Goal: Task Accomplishment & Management: Manage account settings

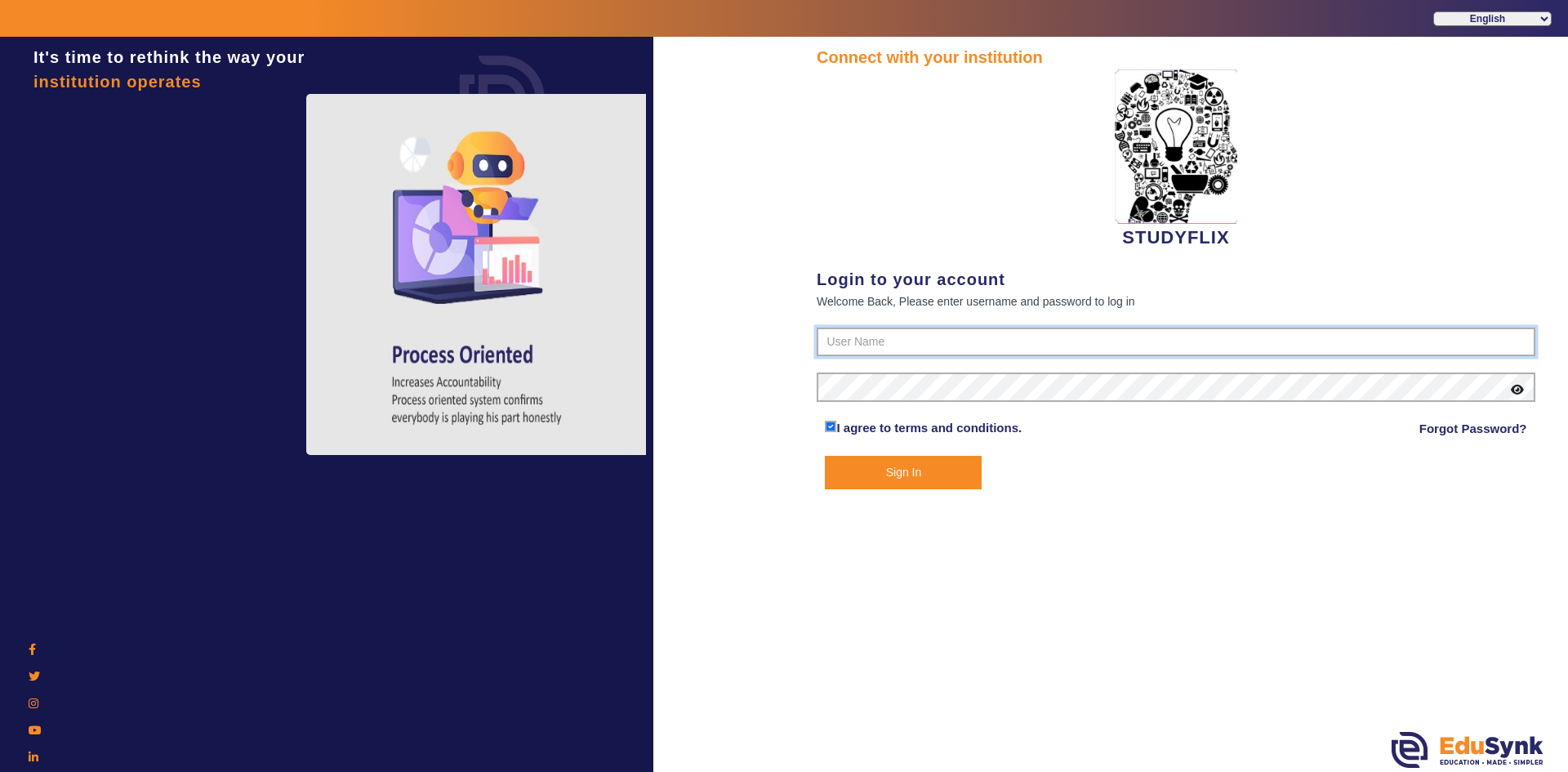
type input "6354922771"
click at [858, 474] on button "Sign In" at bounding box center [904, 472] width 157 height 34
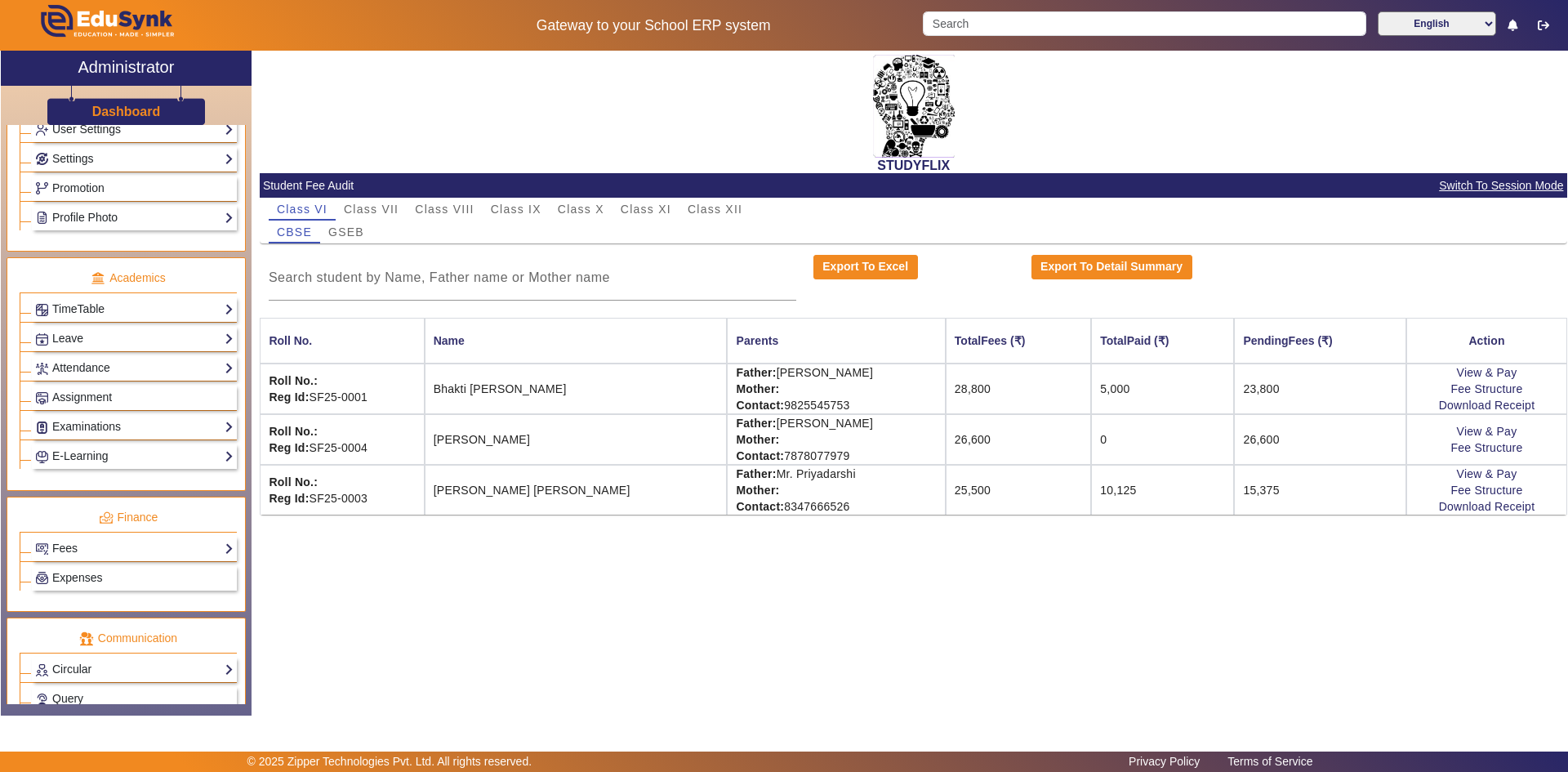
scroll to position [572, 0]
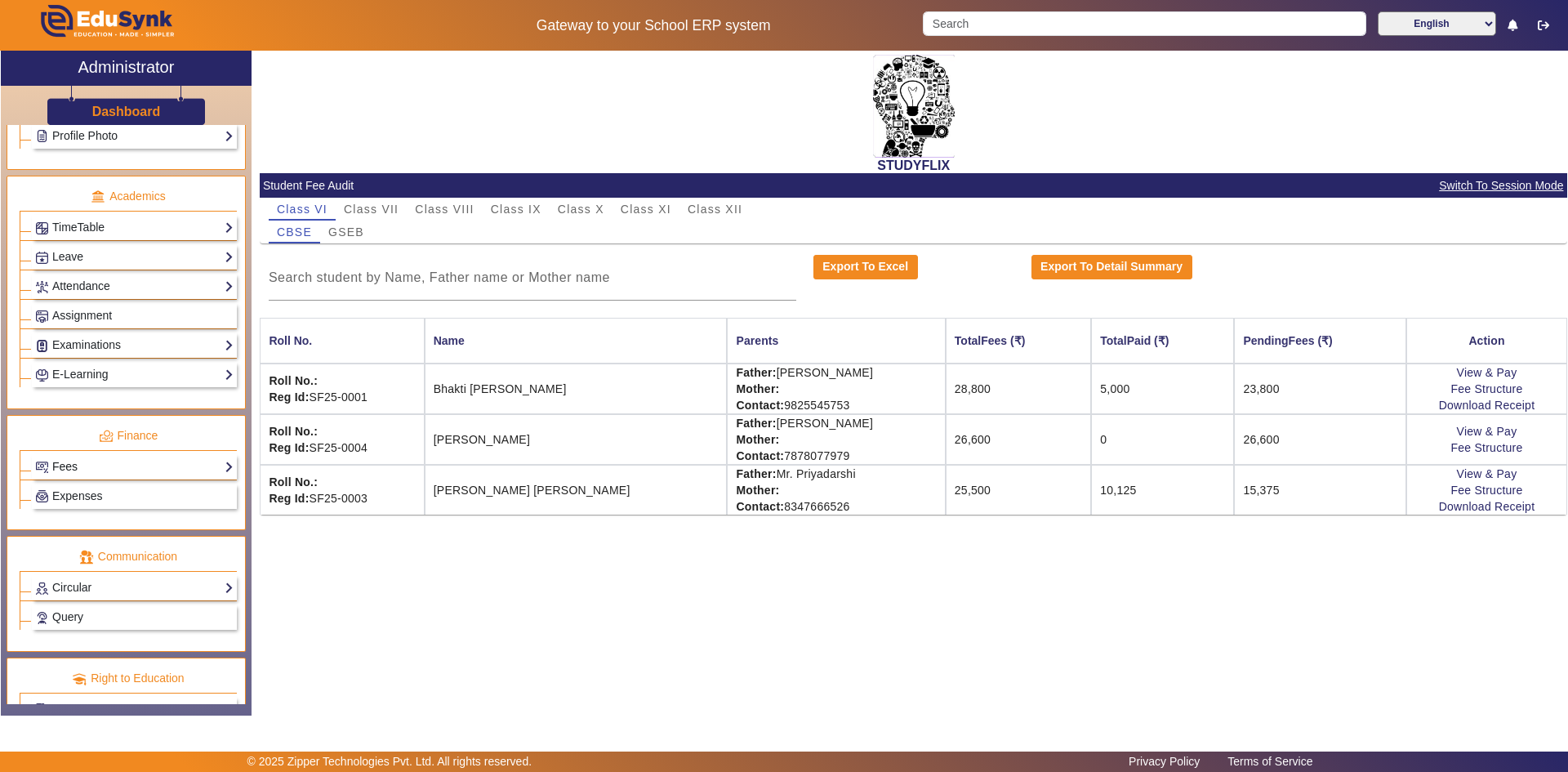
click at [104, 465] on link "Fees" at bounding box center [134, 466] width 199 height 19
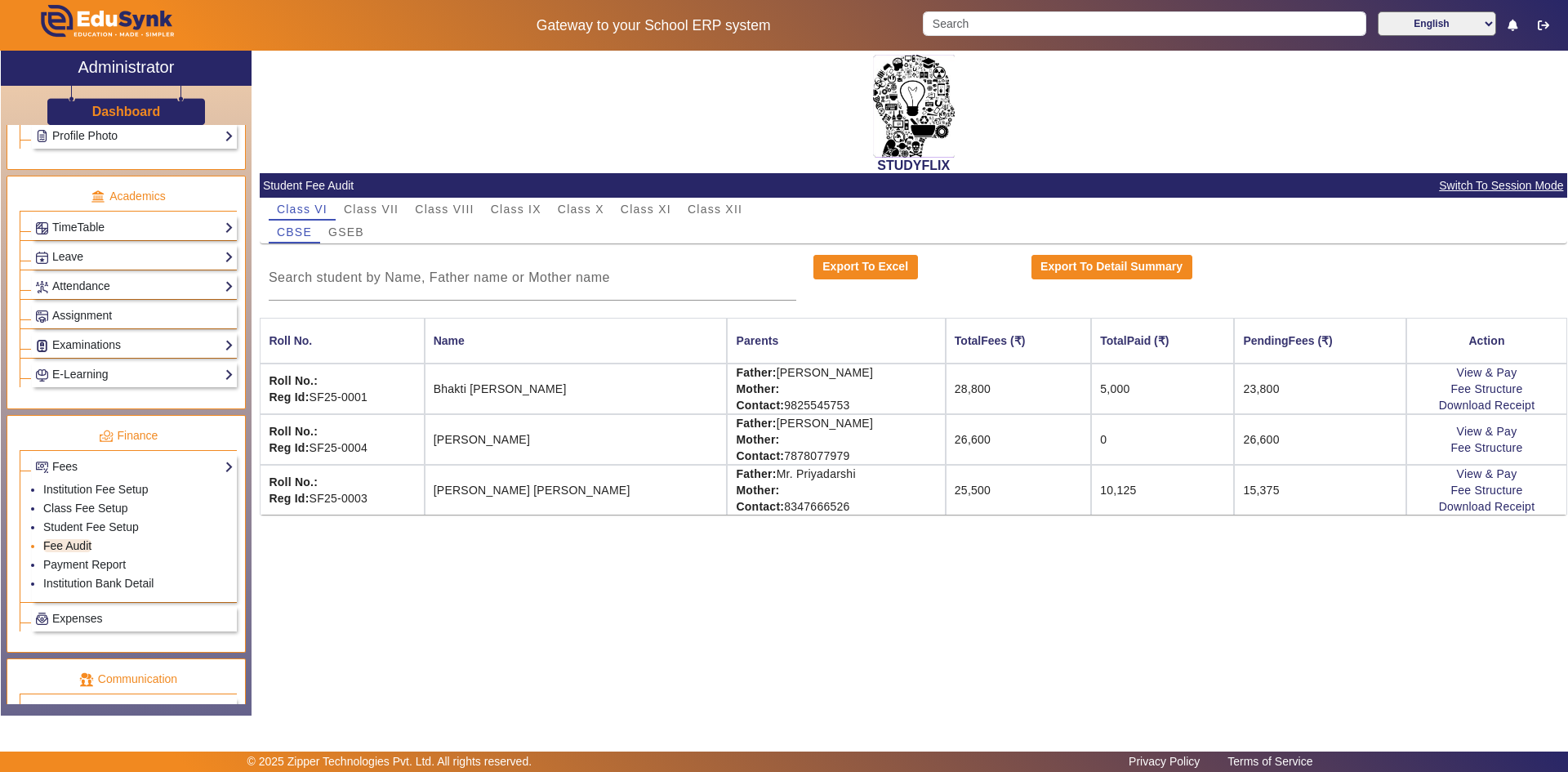
click at [57, 543] on link "Fee Audit" at bounding box center [67, 545] width 49 height 13
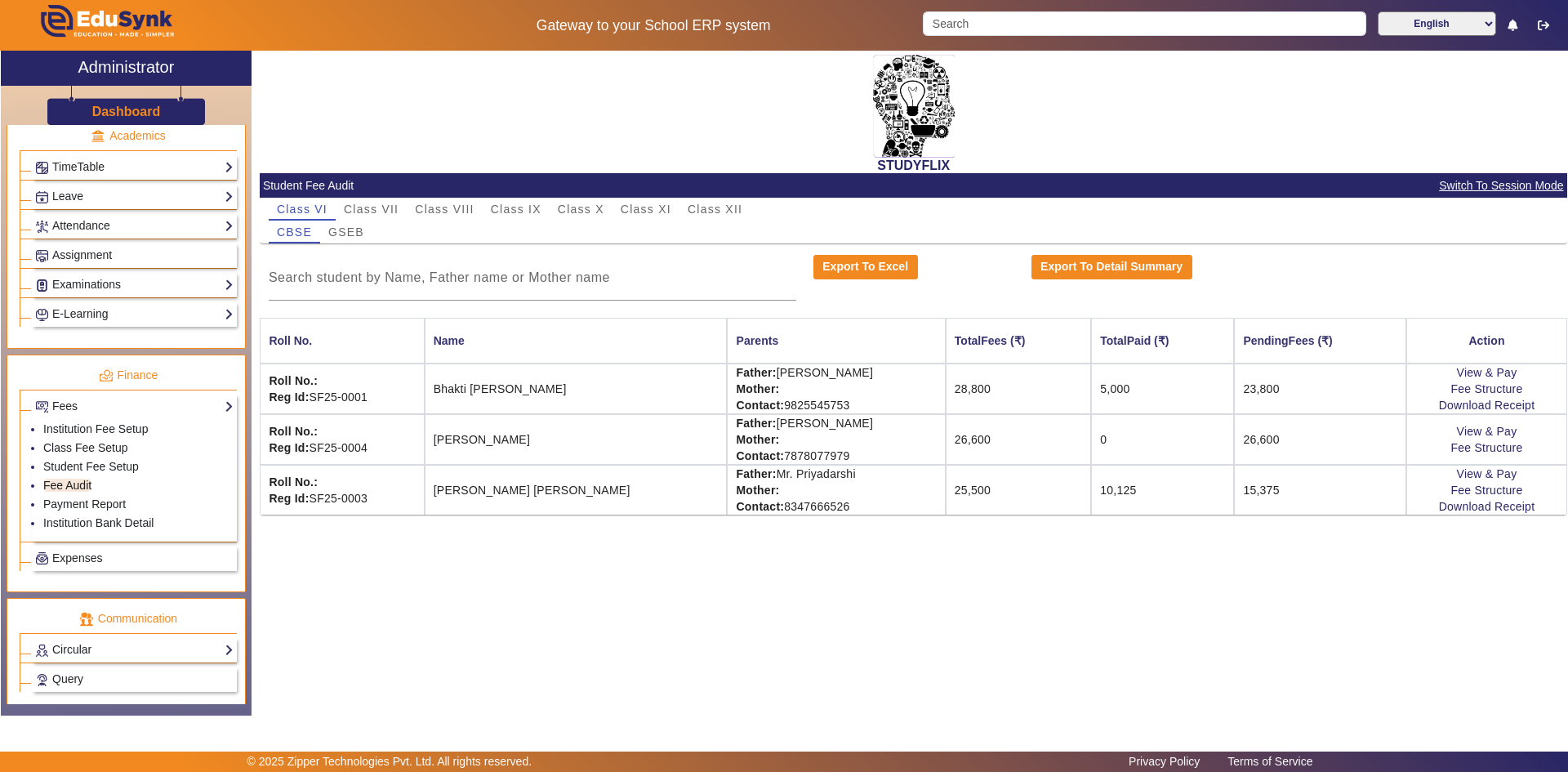
scroll to position [488, 0]
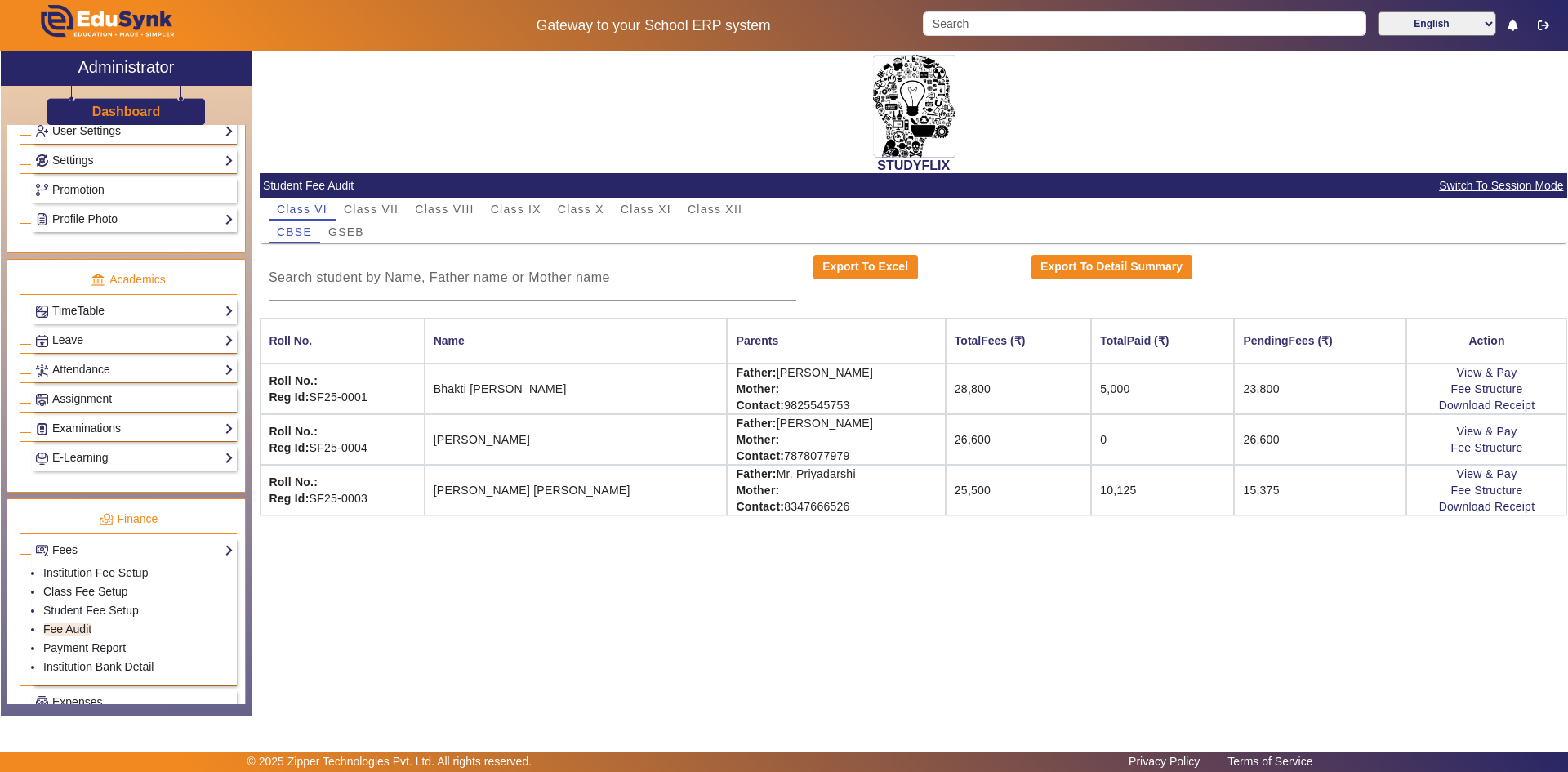
click at [79, 428] on link "Examinations" at bounding box center [134, 428] width 199 height 19
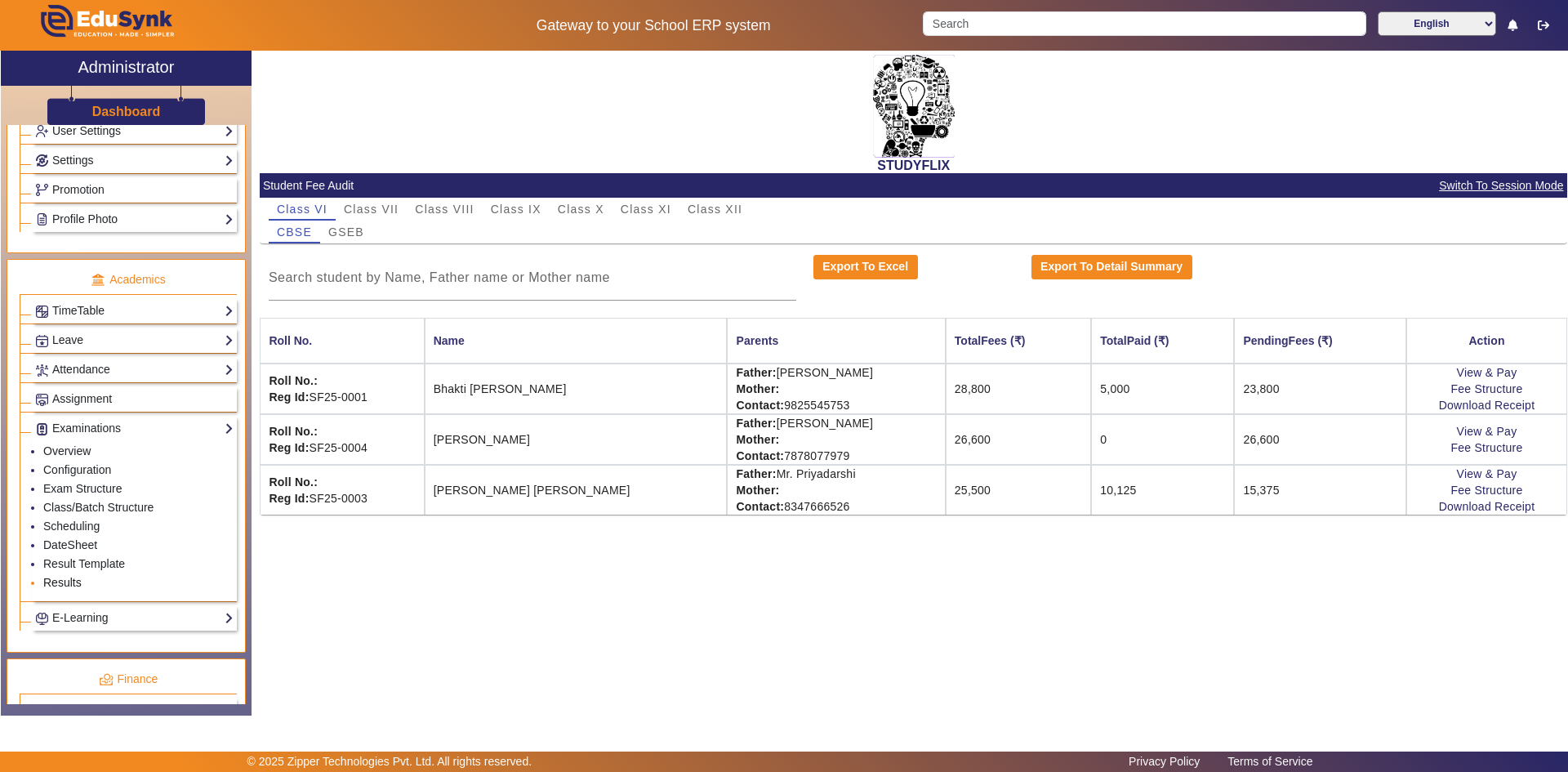
click at [57, 580] on link "Results" at bounding box center [62, 581] width 38 height 13
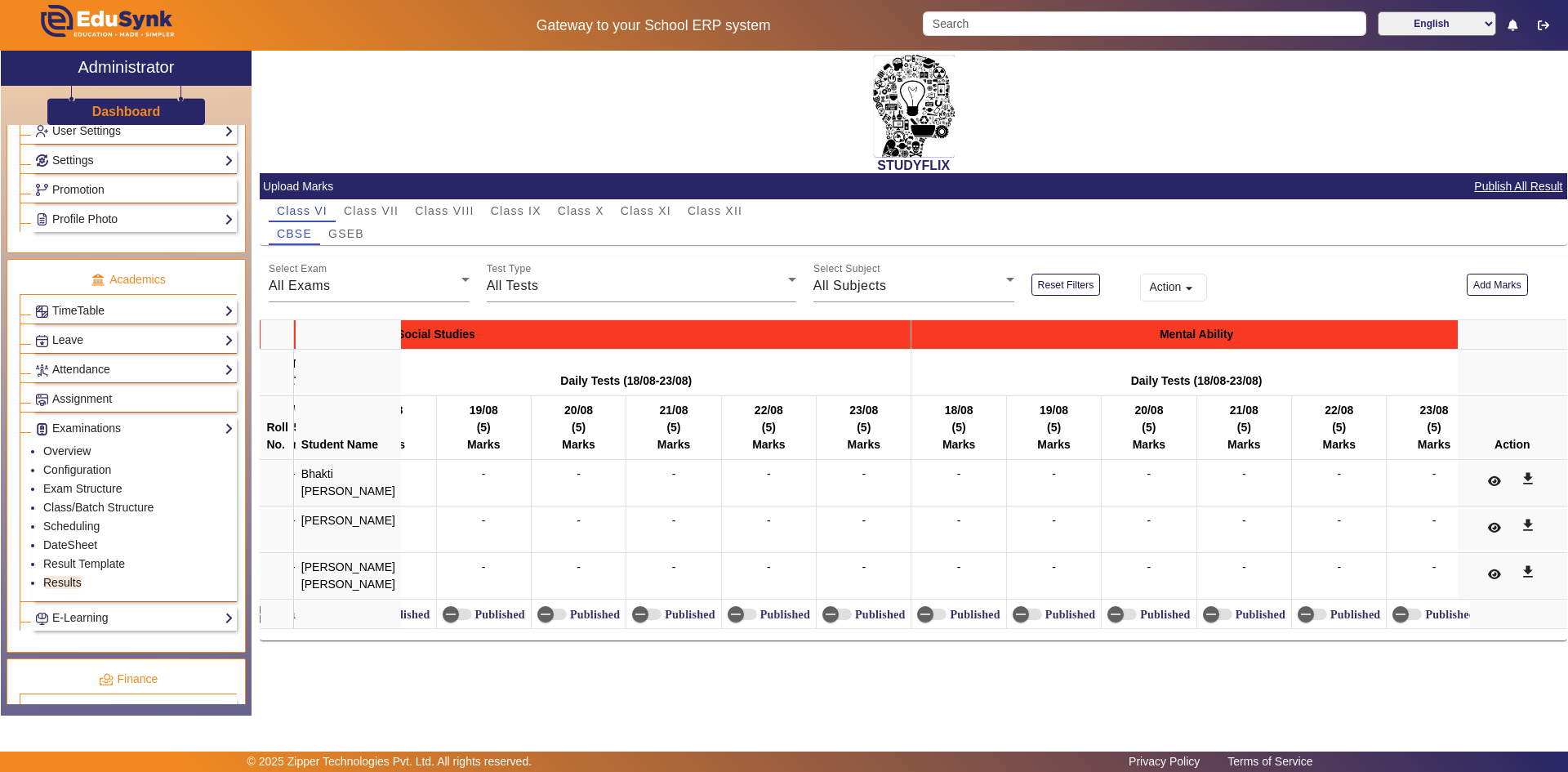
scroll to position [0, 4724]
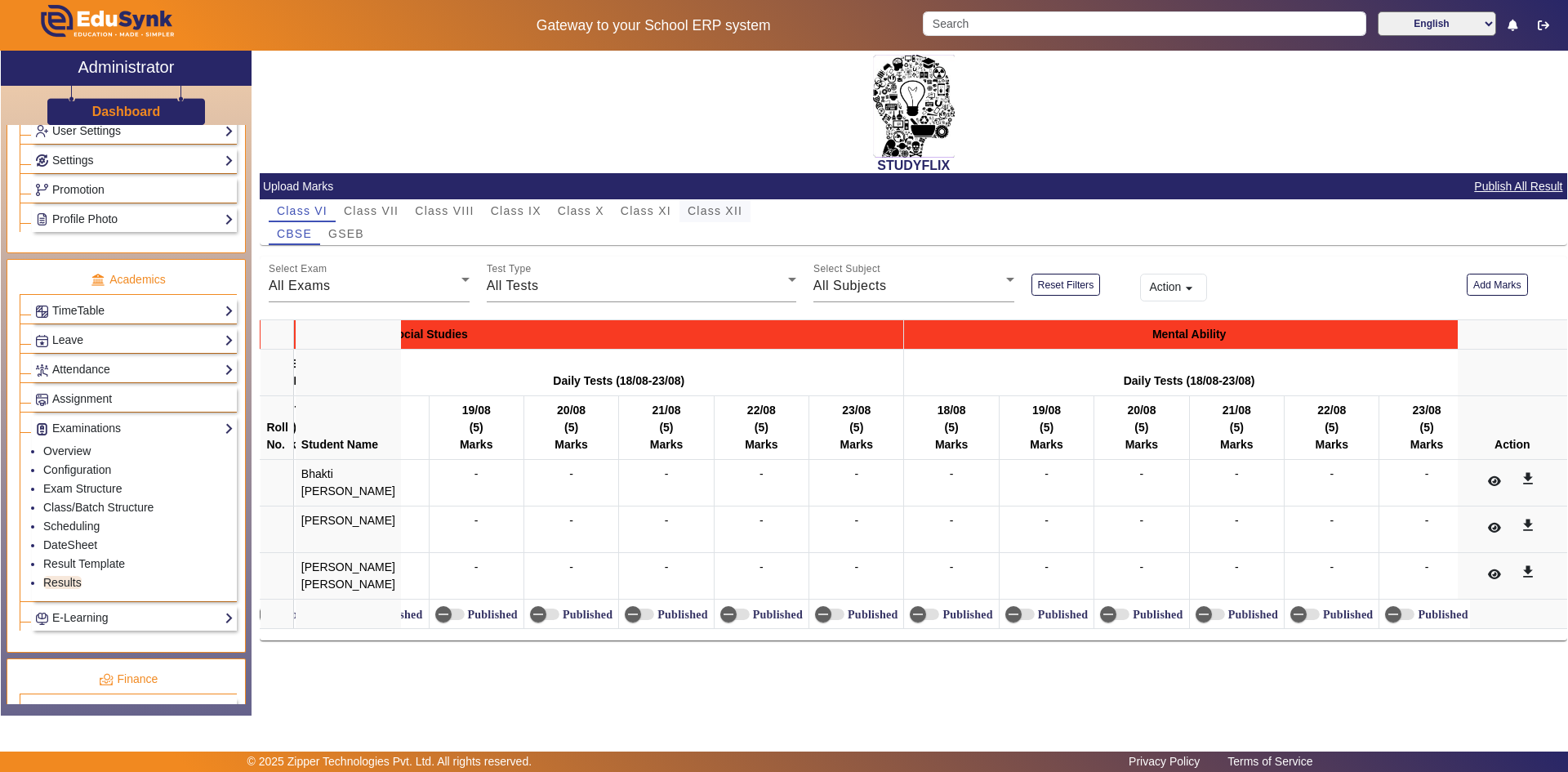
click at [739, 215] on span "Class XII" at bounding box center [715, 210] width 55 height 11
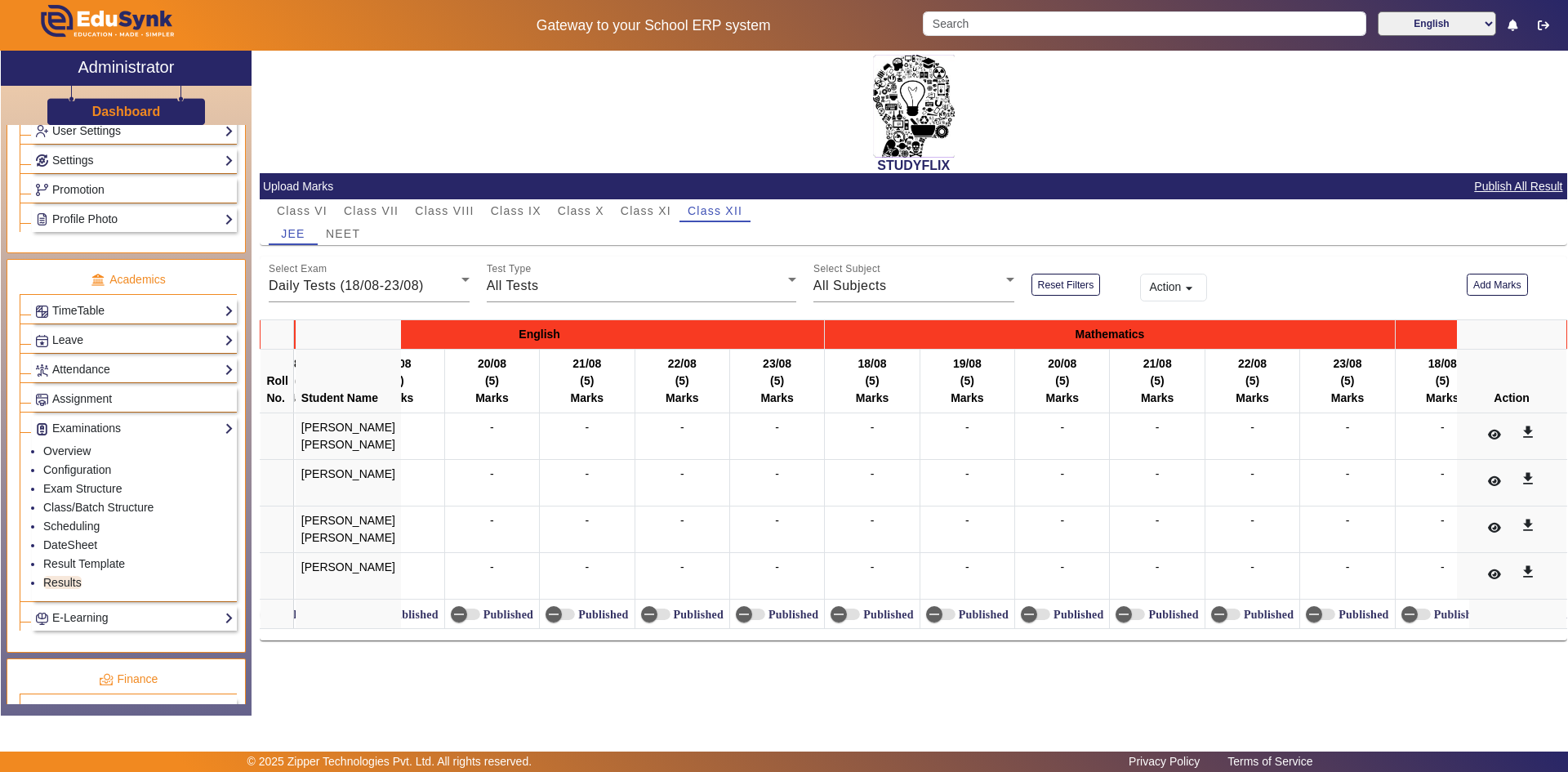
scroll to position [0, 0]
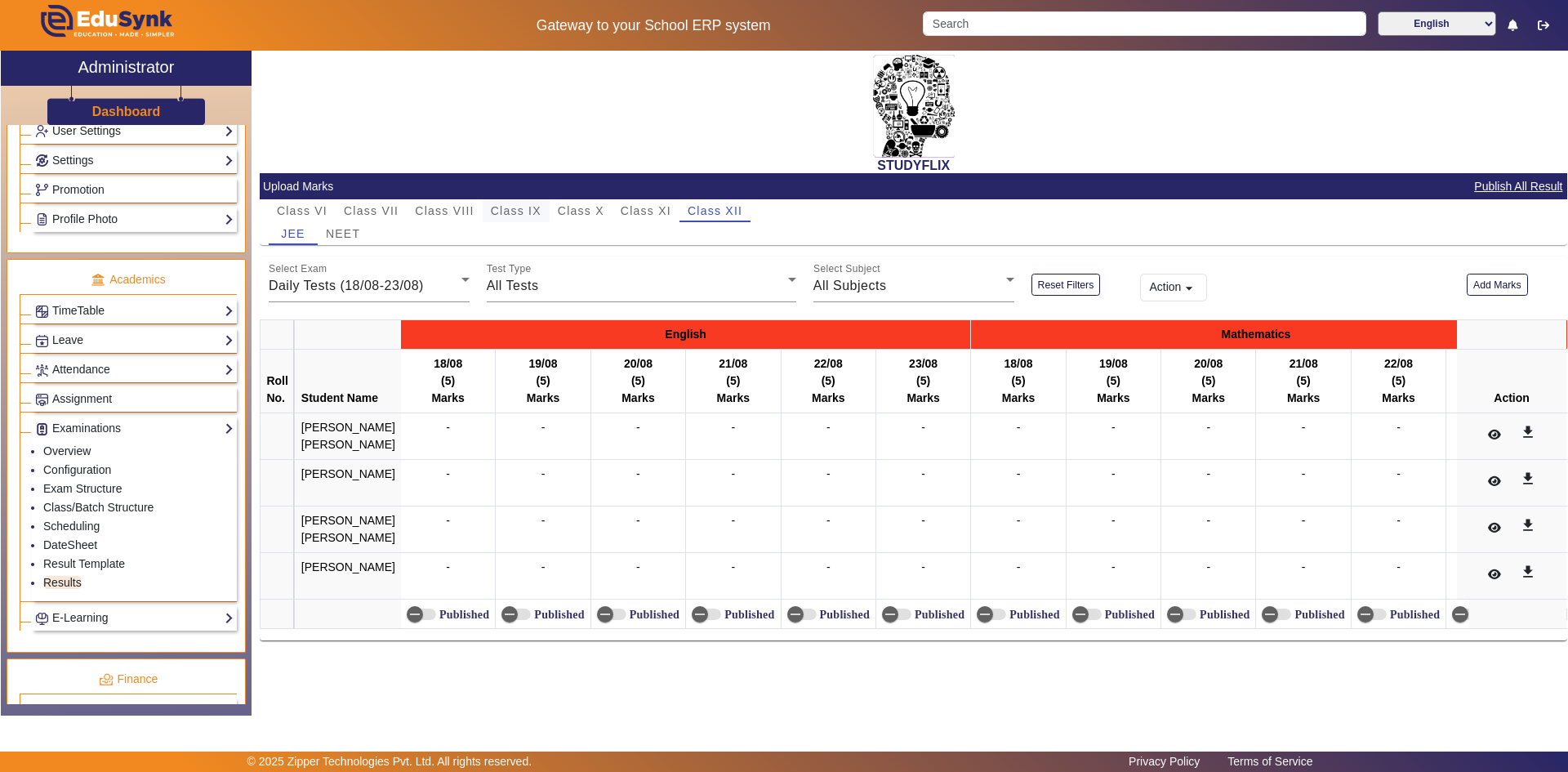
click at [487, 209] on div "Class IX" at bounding box center [516, 211] width 67 height 23
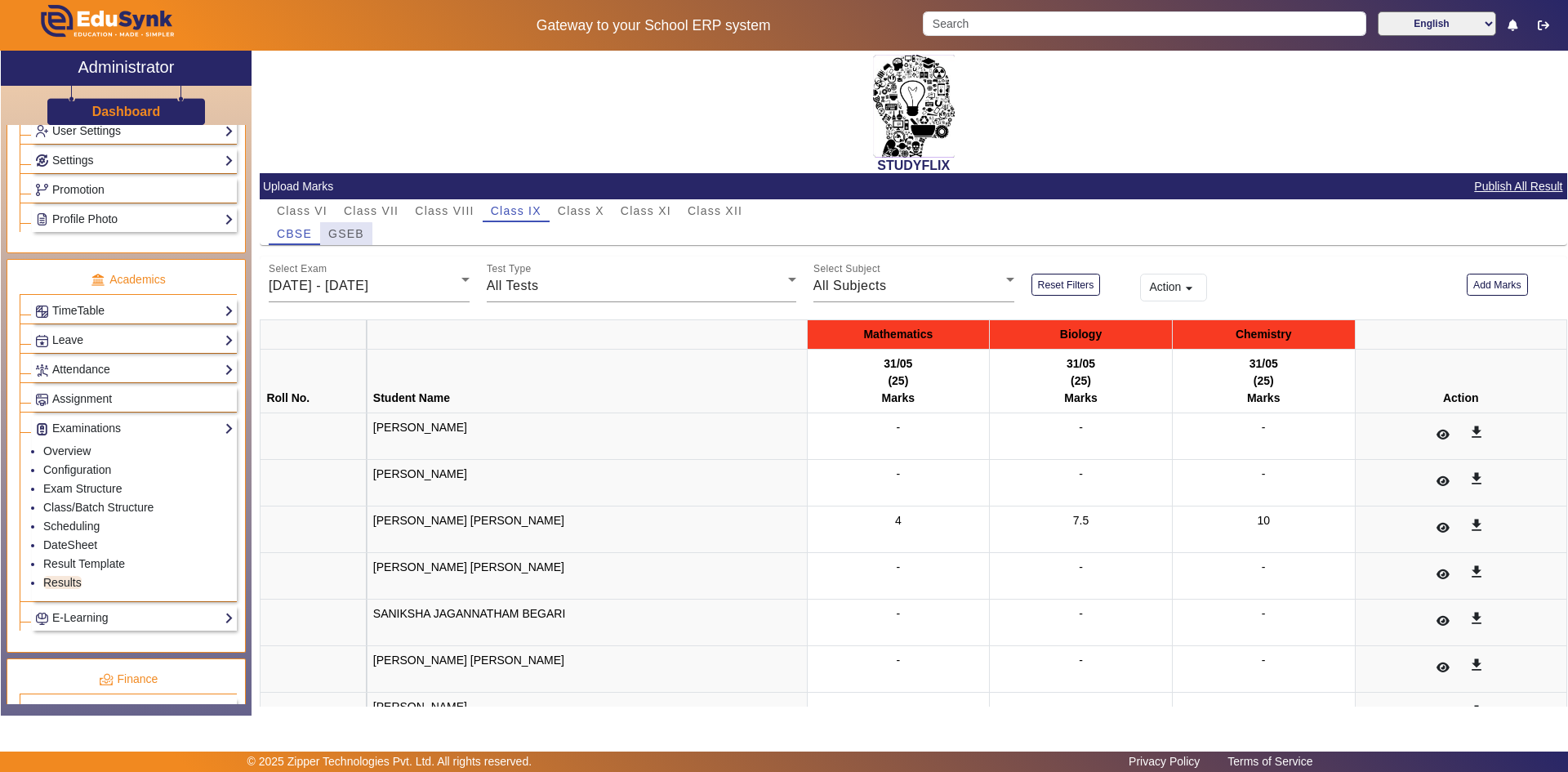
click at [344, 238] on span "GSEB" at bounding box center [346, 233] width 36 height 11
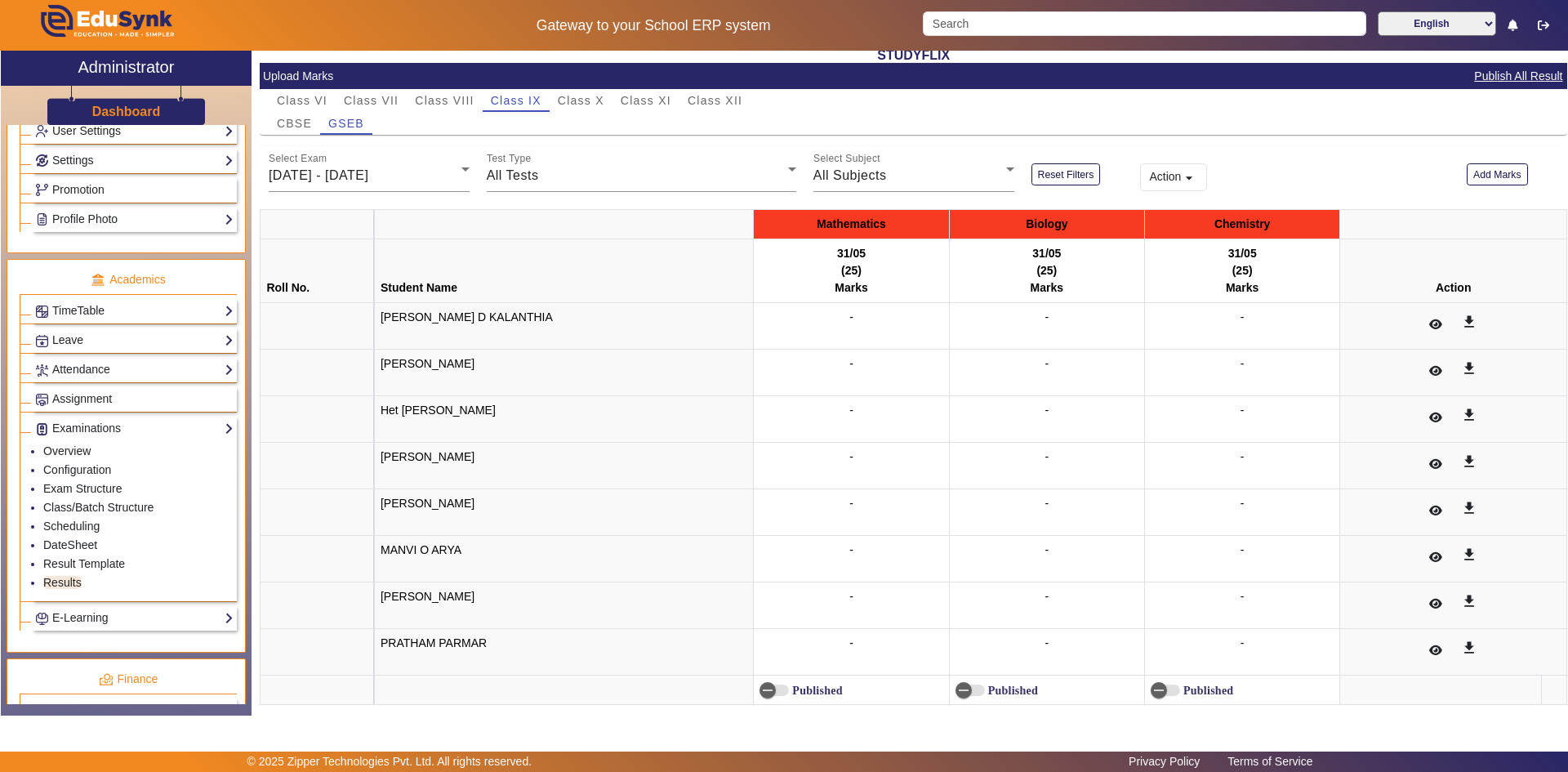
scroll to position [131, 0]
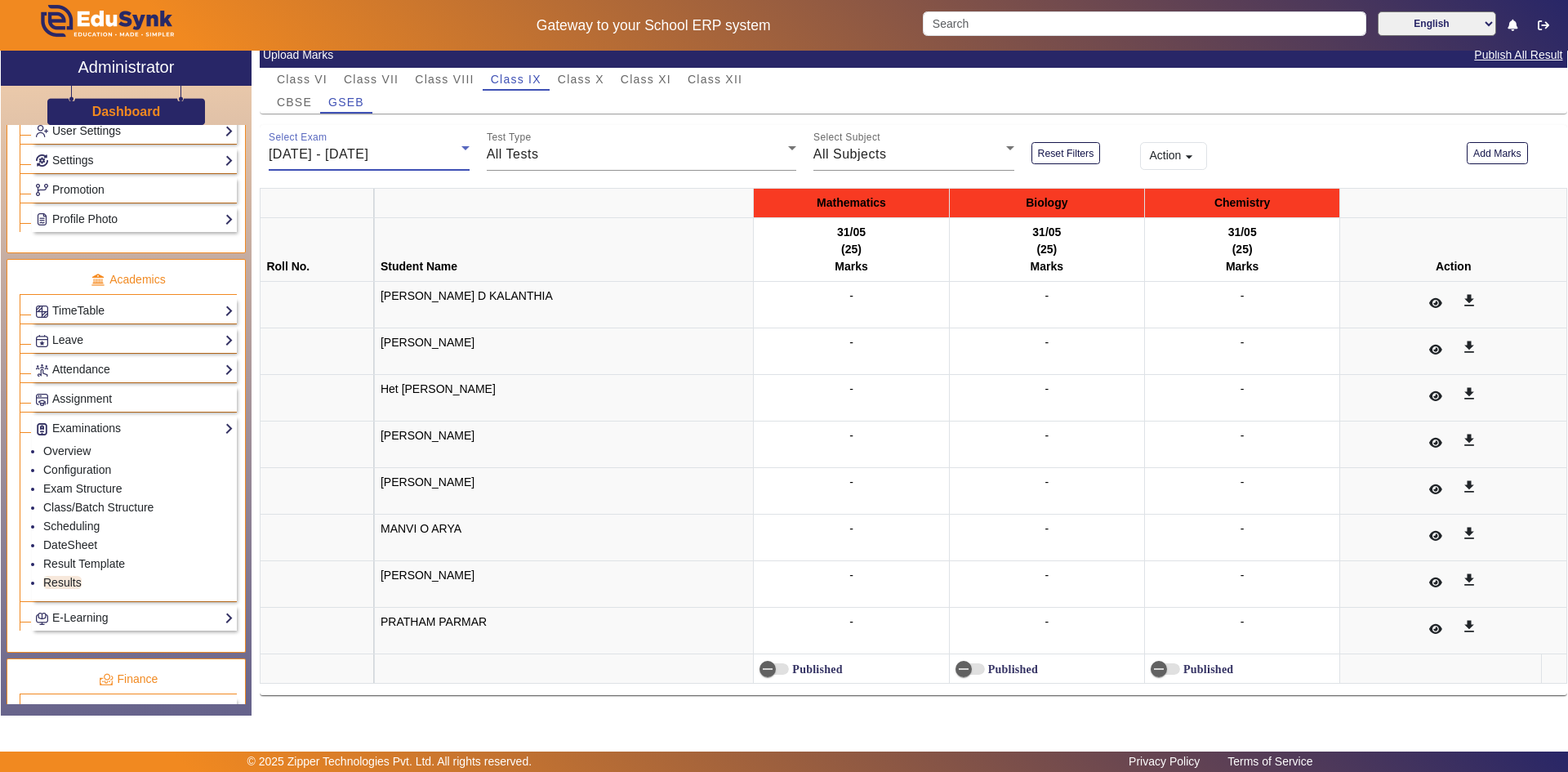
click at [368, 153] on span "[DATE] - [DATE]" at bounding box center [318, 154] width 100 height 14
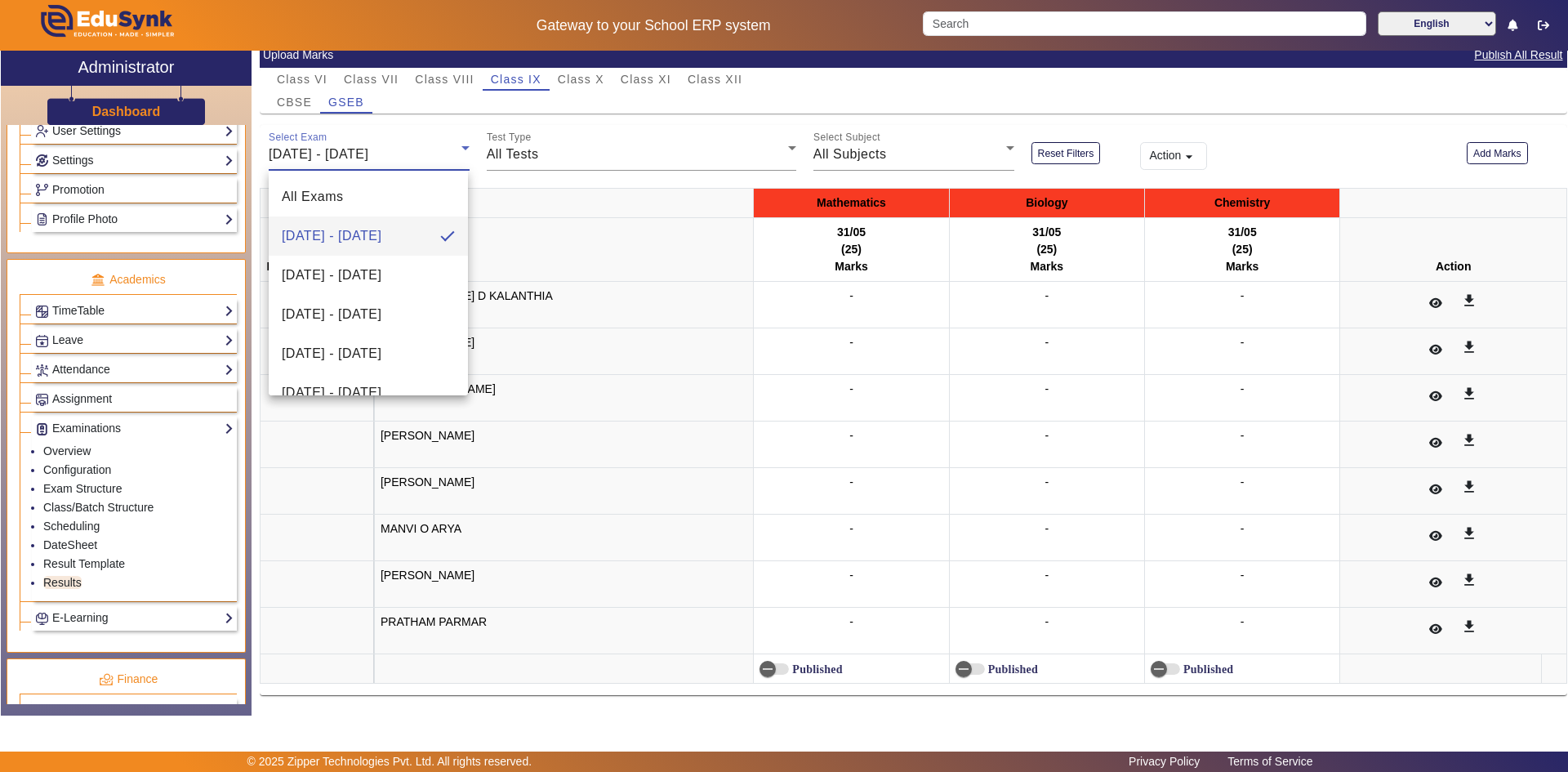
click at [376, 227] on span "[DATE] - [DATE]" at bounding box center [331, 236] width 100 height 19
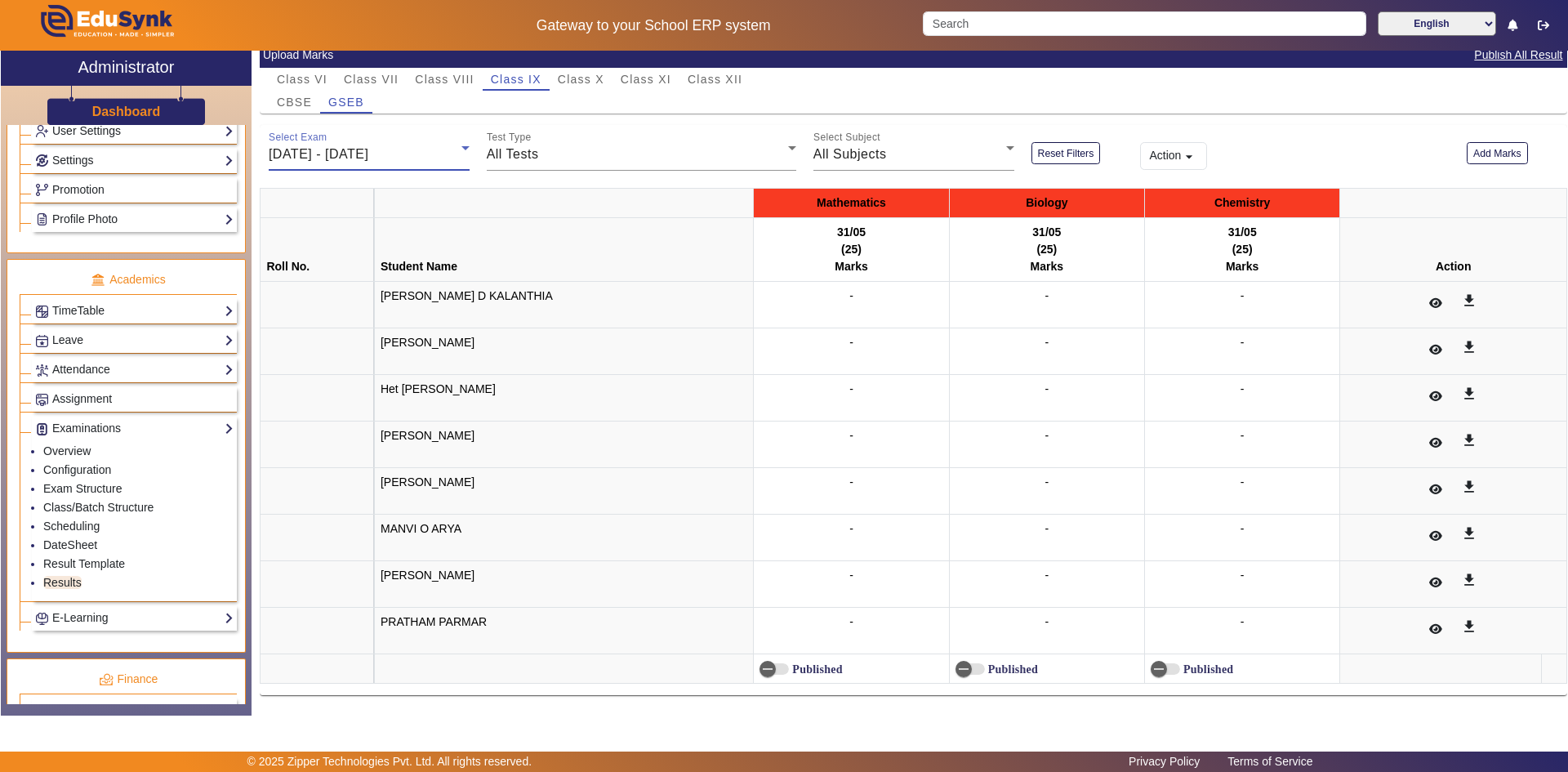
click at [368, 155] on span "[DATE] - [DATE]" at bounding box center [318, 154] width 100 height 14
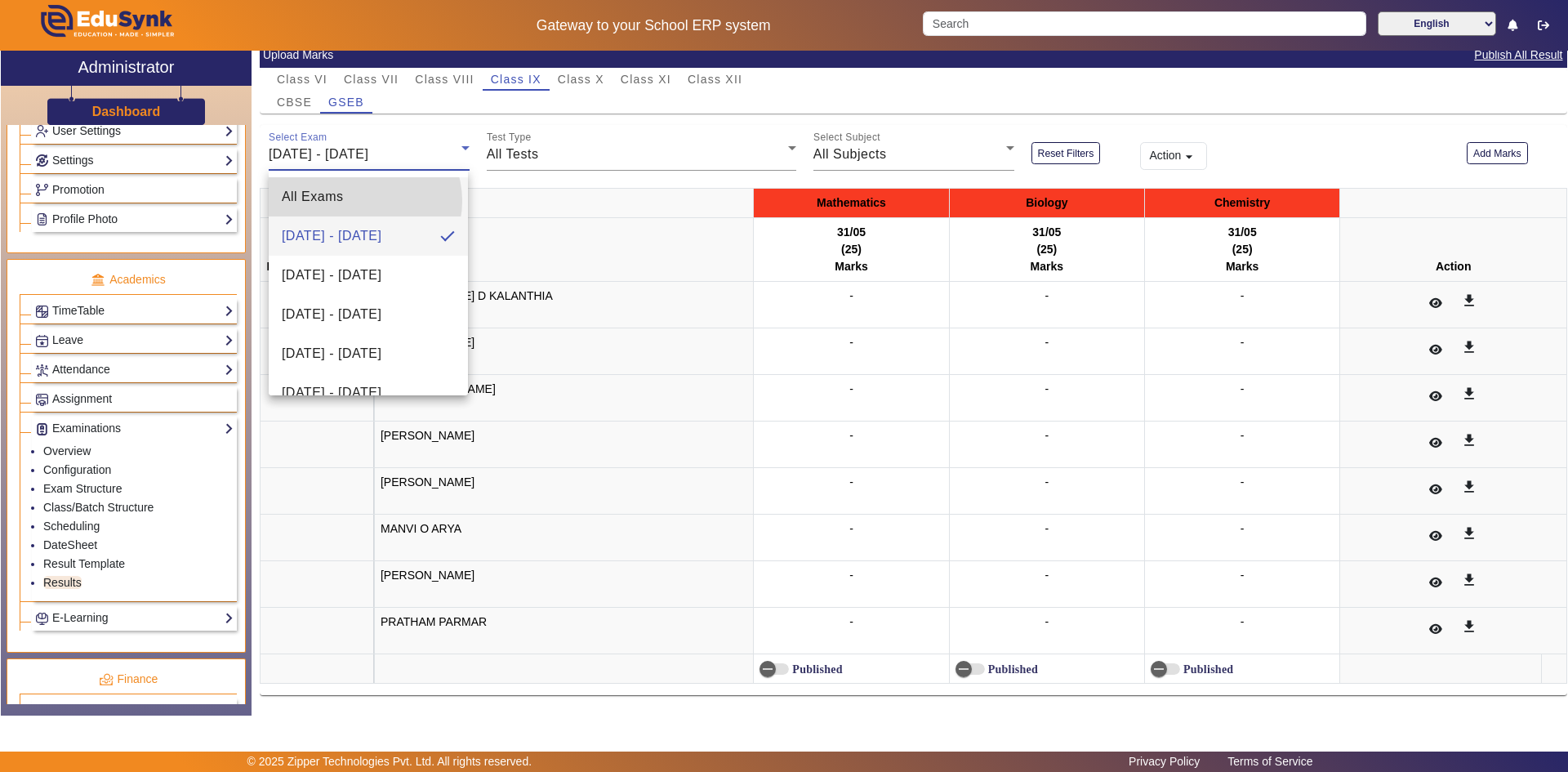
click at [362, 201] on mat-option "All Exams" at bounding box center [368, 197] width 199 height 39
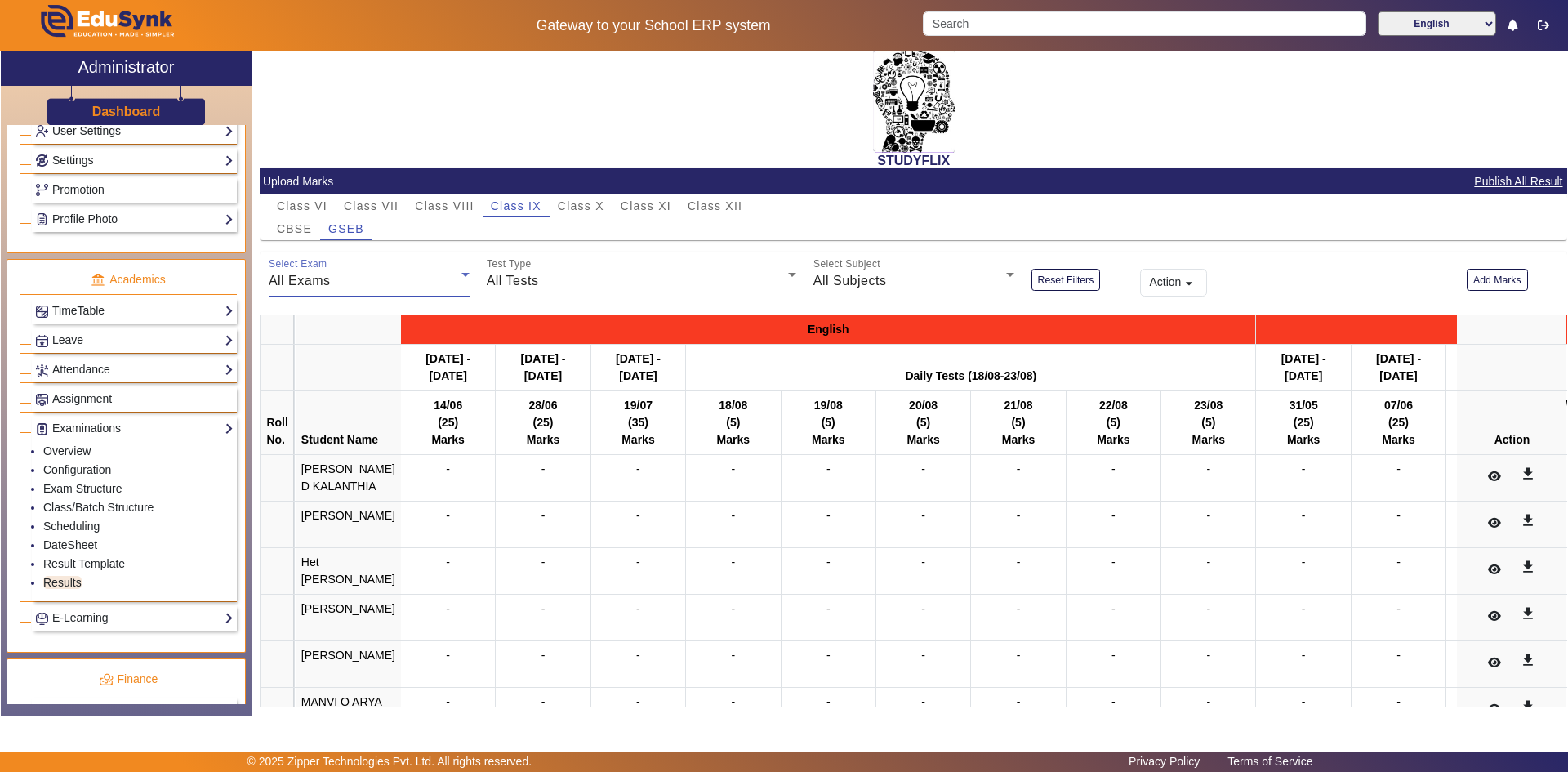
scroll to position [0, 0]
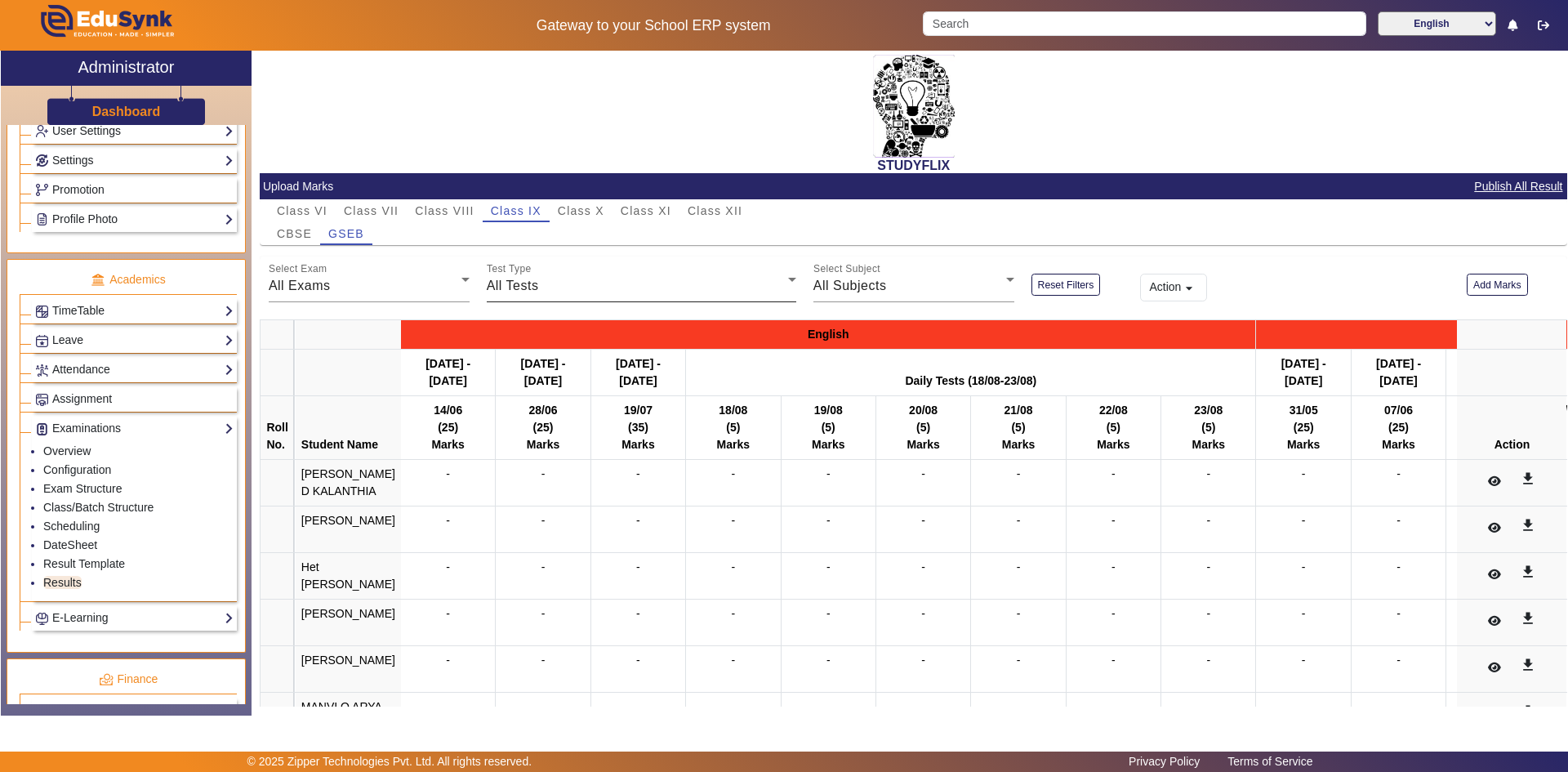
click at [498, 273] on mat-label "Test Type" at bounding box center [509, 269] width 45 height 11
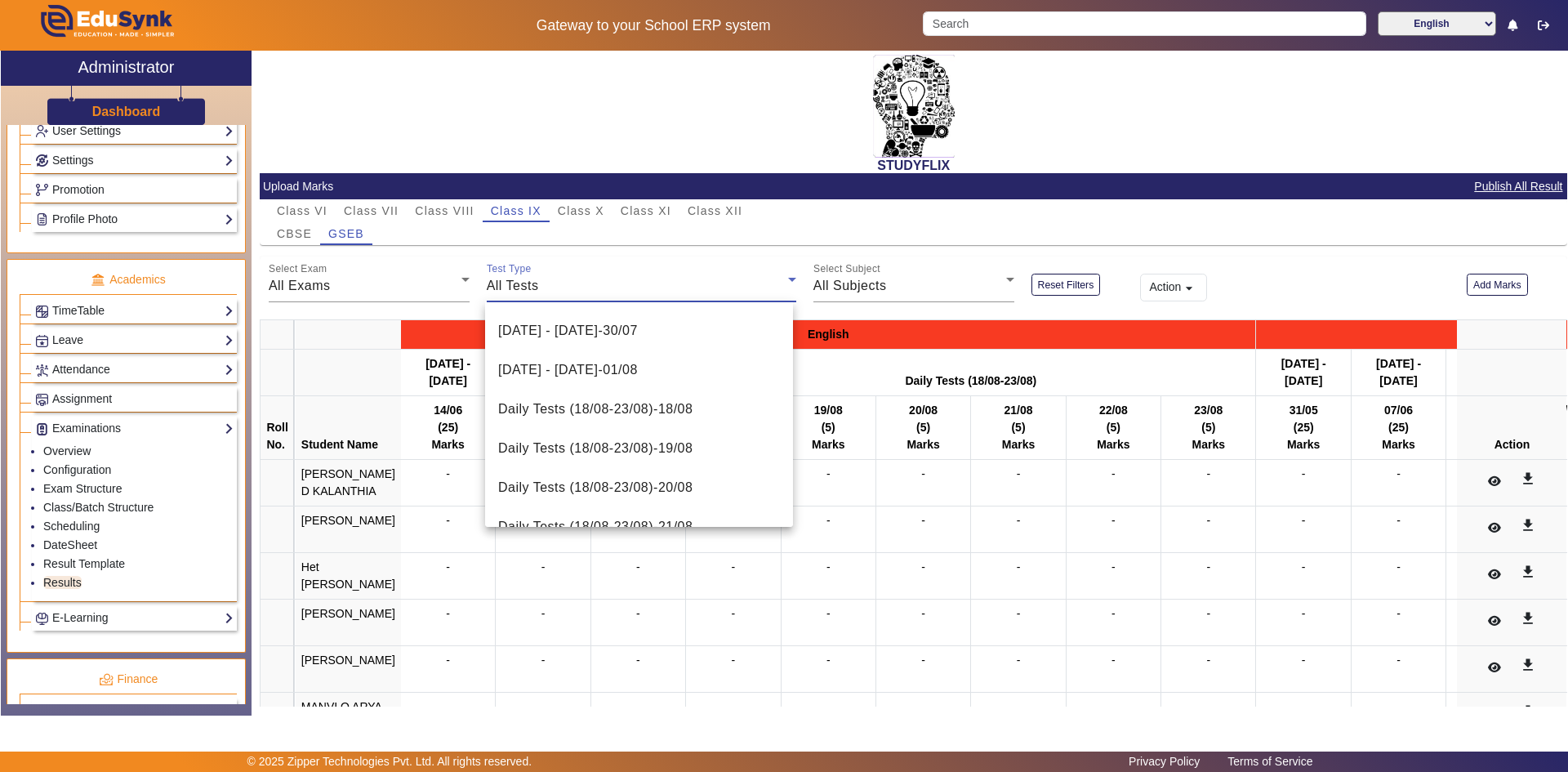
scroll to position [729, 0]
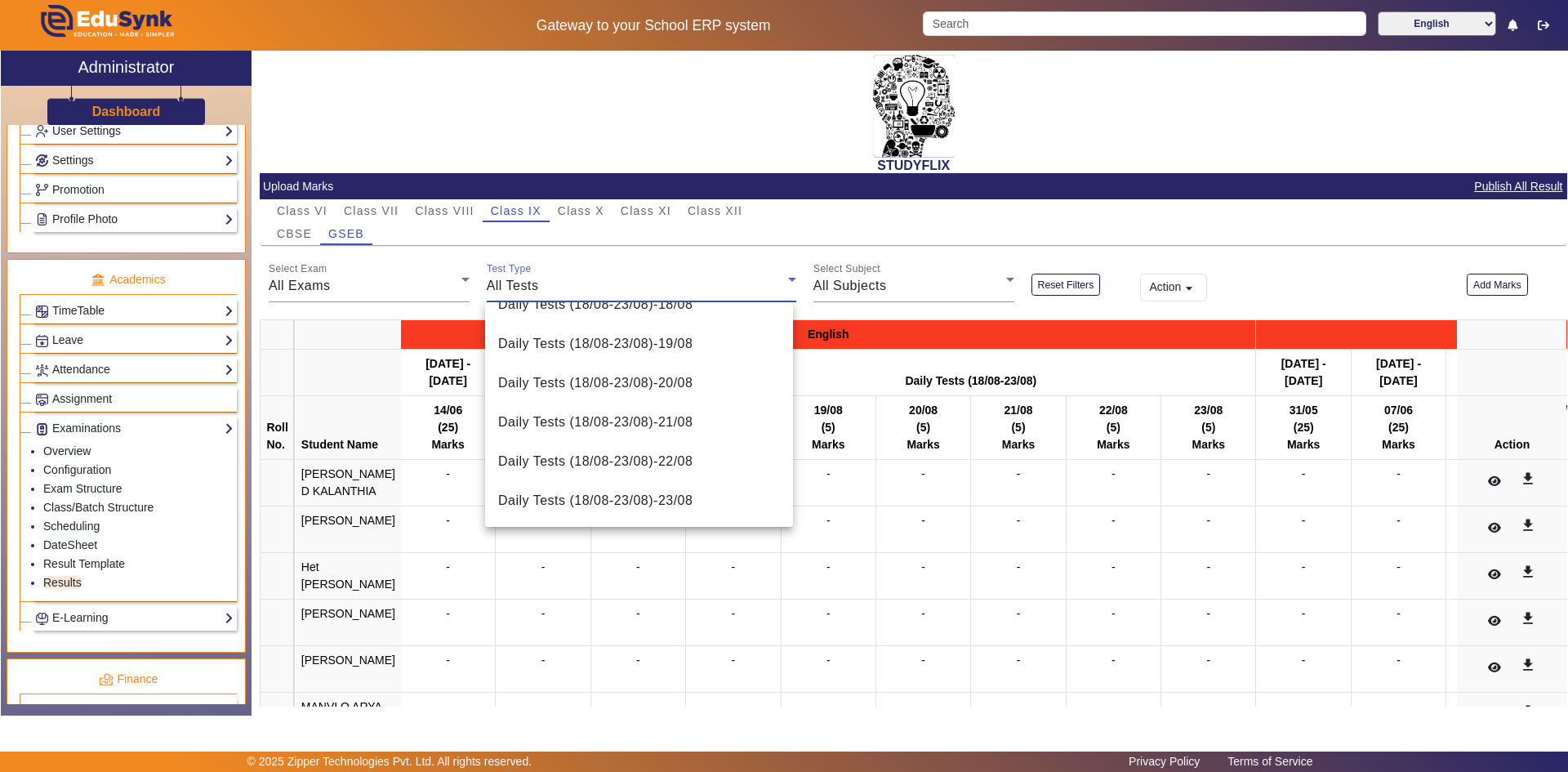
click at [859, 290] on div at bounding box center [784, 386] width 1568 height 772
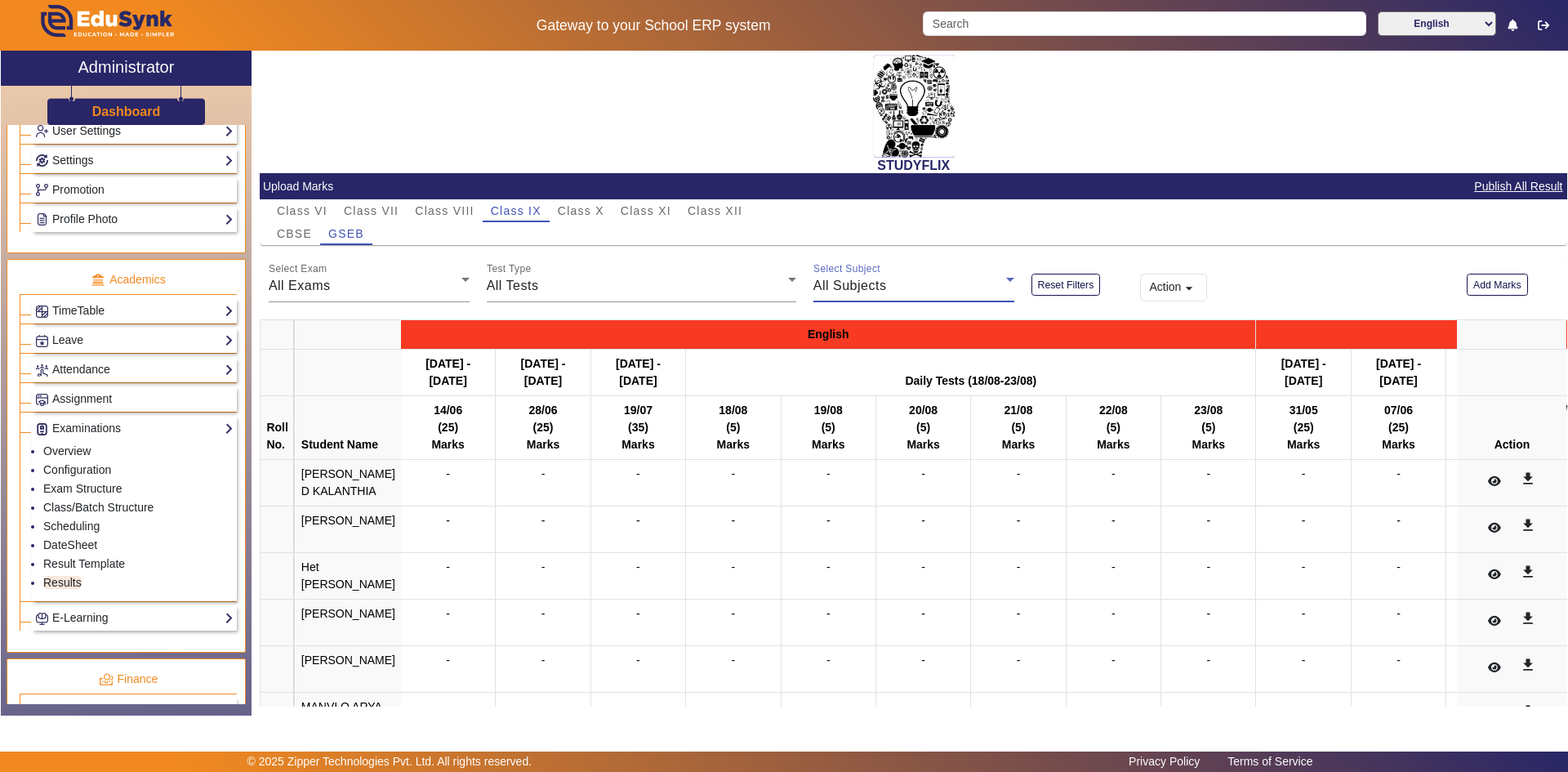
click at [859, 290] on span "All Subjects" at bounding box center [850, 286] width 73 height 14
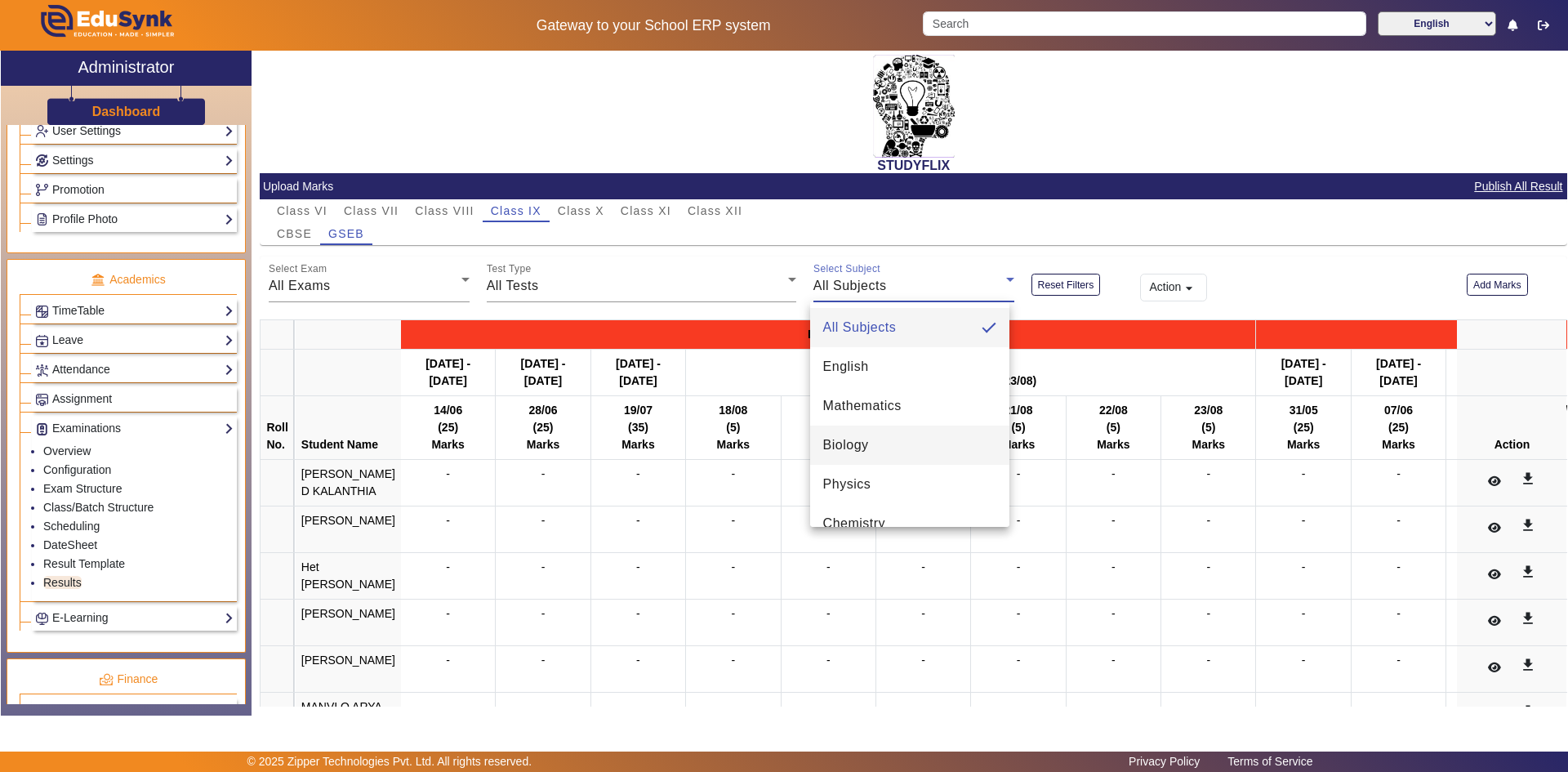
scroll to position [0, 0]
click at [998, 241] on div at bounding box center [784, 386] width 1568 height 772
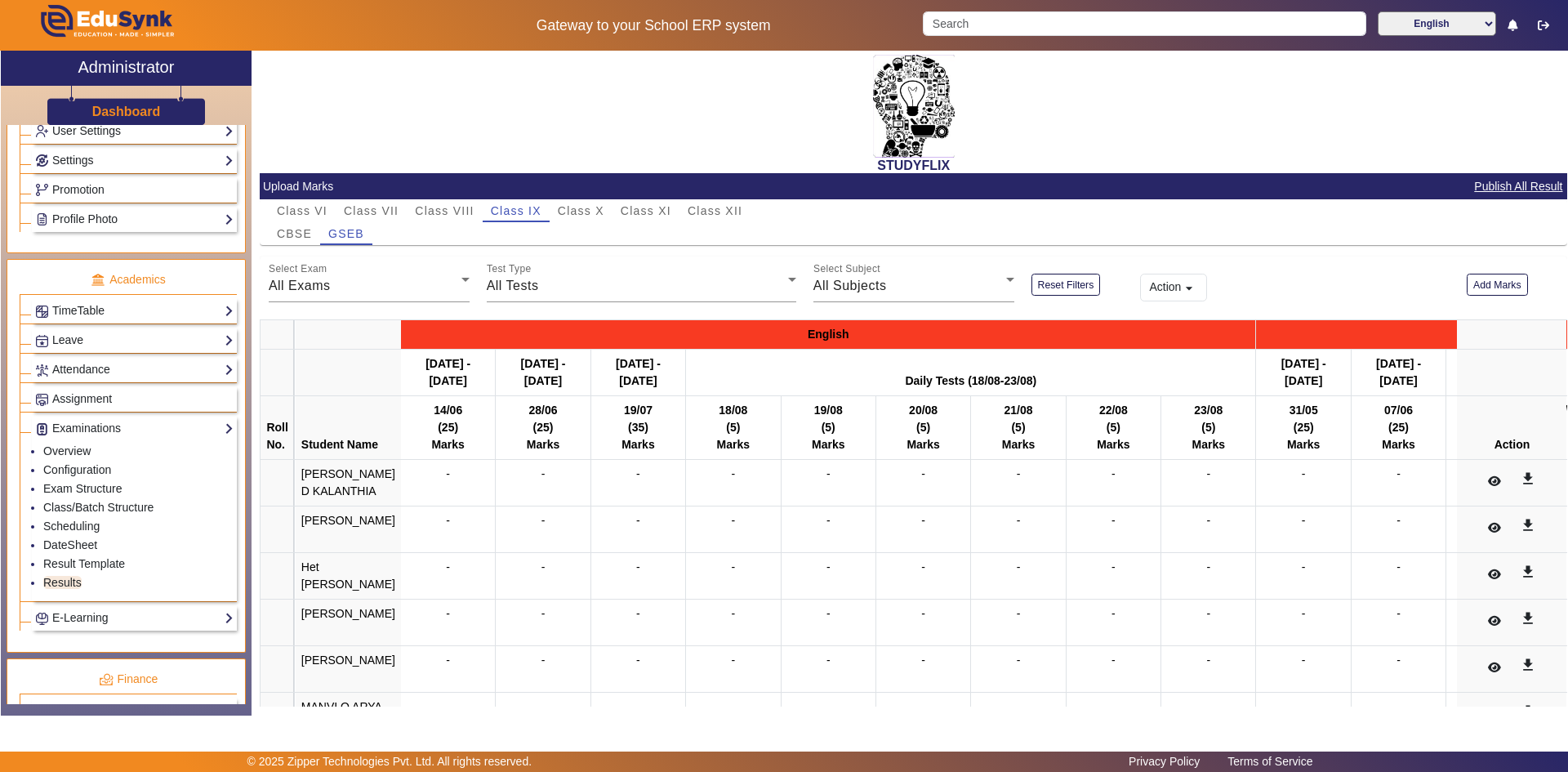
click at [633, 431] on div "(35)" at bounding box center [638, 427] width 82 height 17
click at [622, 419] on div "(35)" at bounding box center [638, 427] width 82 height 17
click at [614, 413] on th "19/07 (35) Marks" at bounding box center [637, 428] width 94 height 64
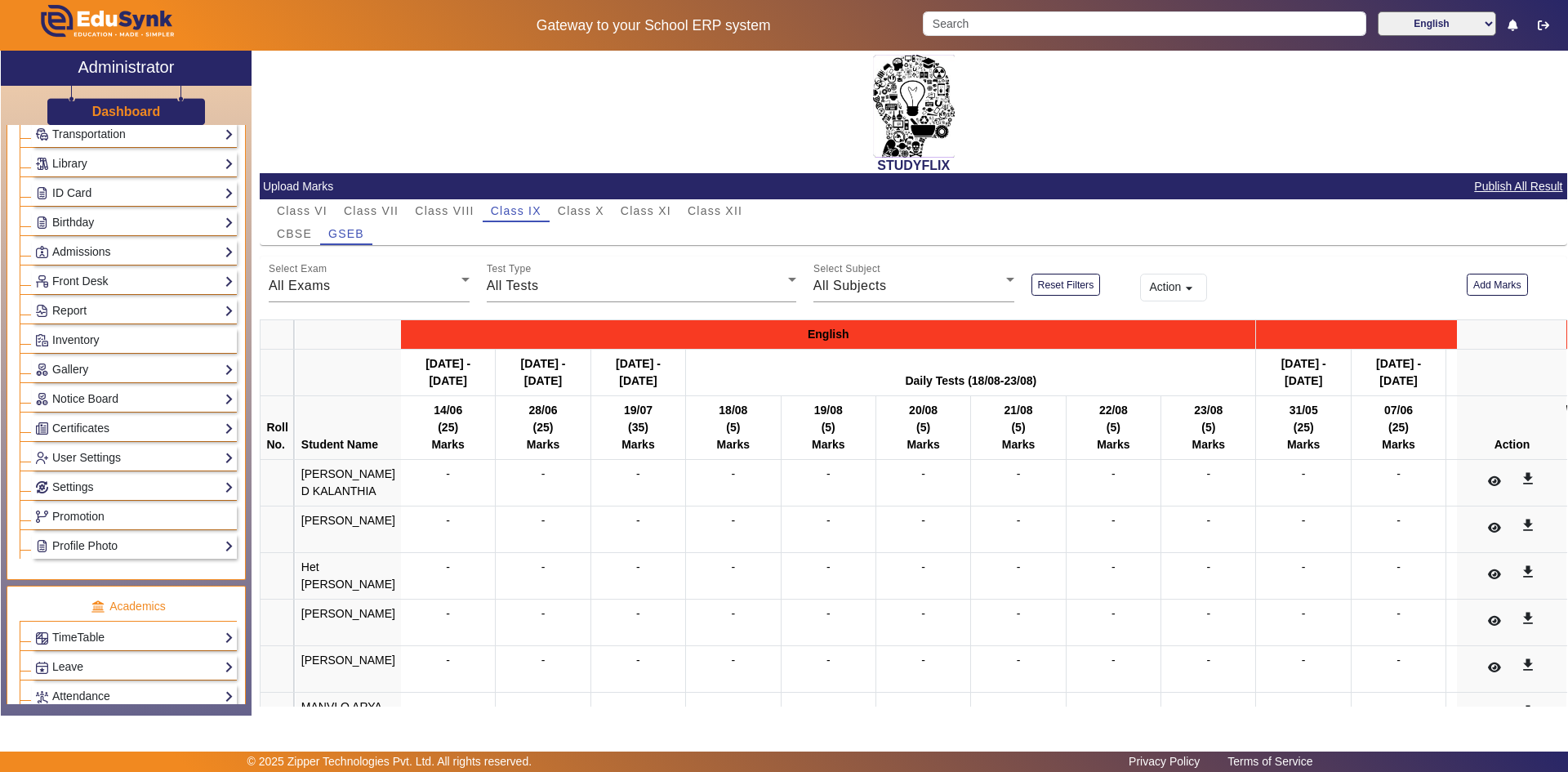
click at [484, 107] on div "STUDYFLIX" at bounding box center [913, 111] width 1308 height 123
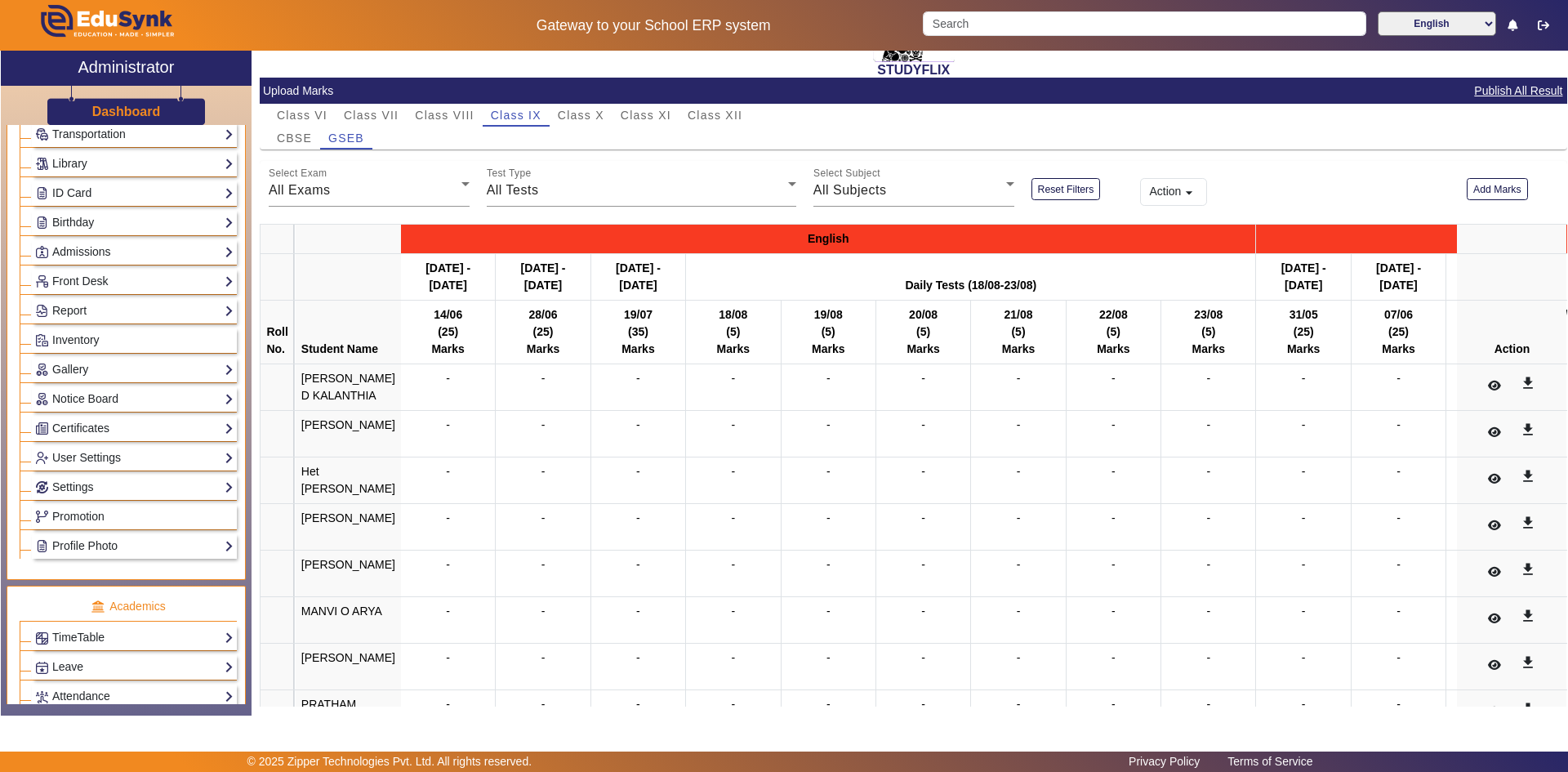
scroll to position [186, 0]
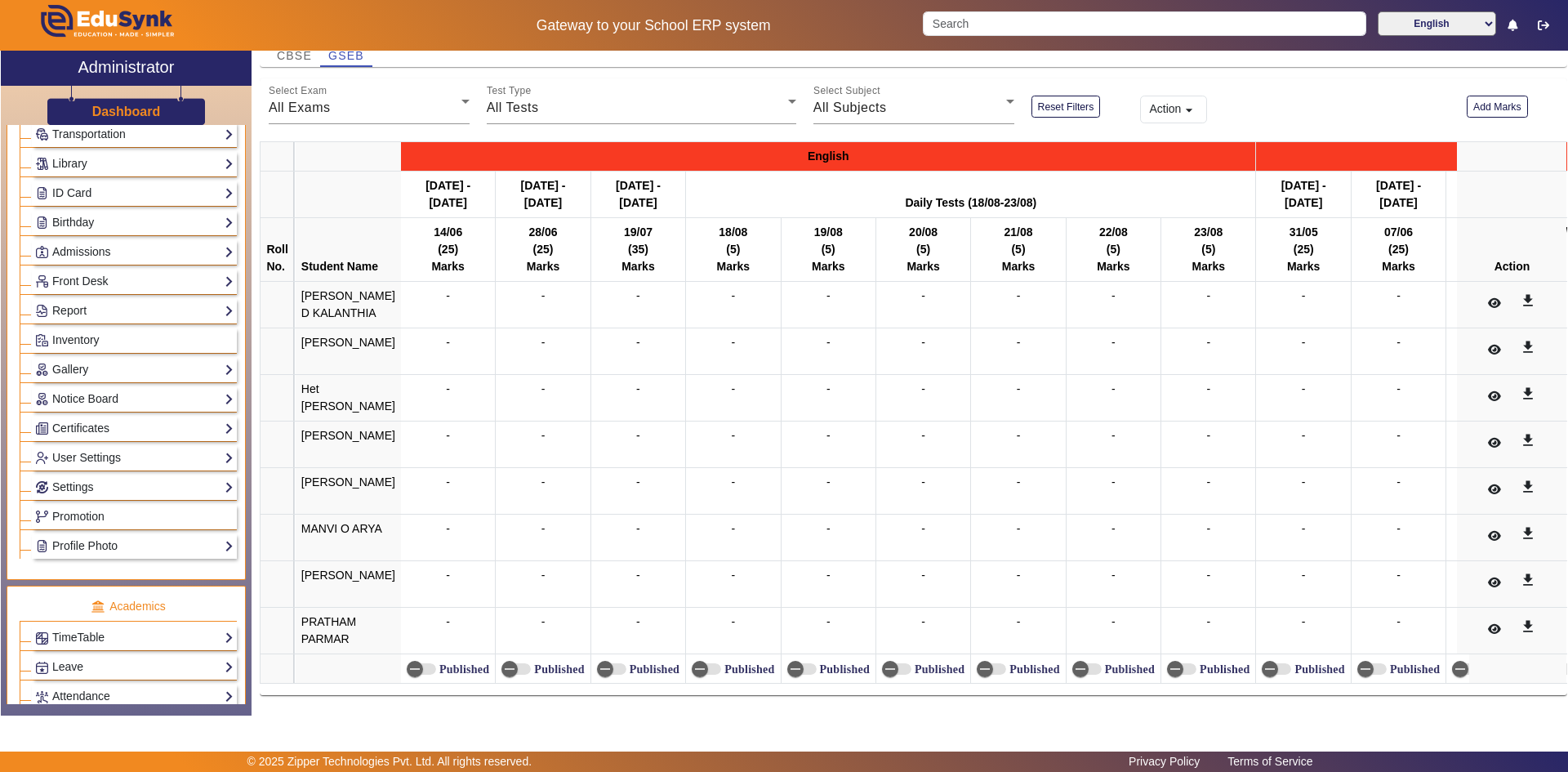
click at [1266, 111] on div "Action arrow_drop_down" at bounding box center [1294, 101] width 326 height 46
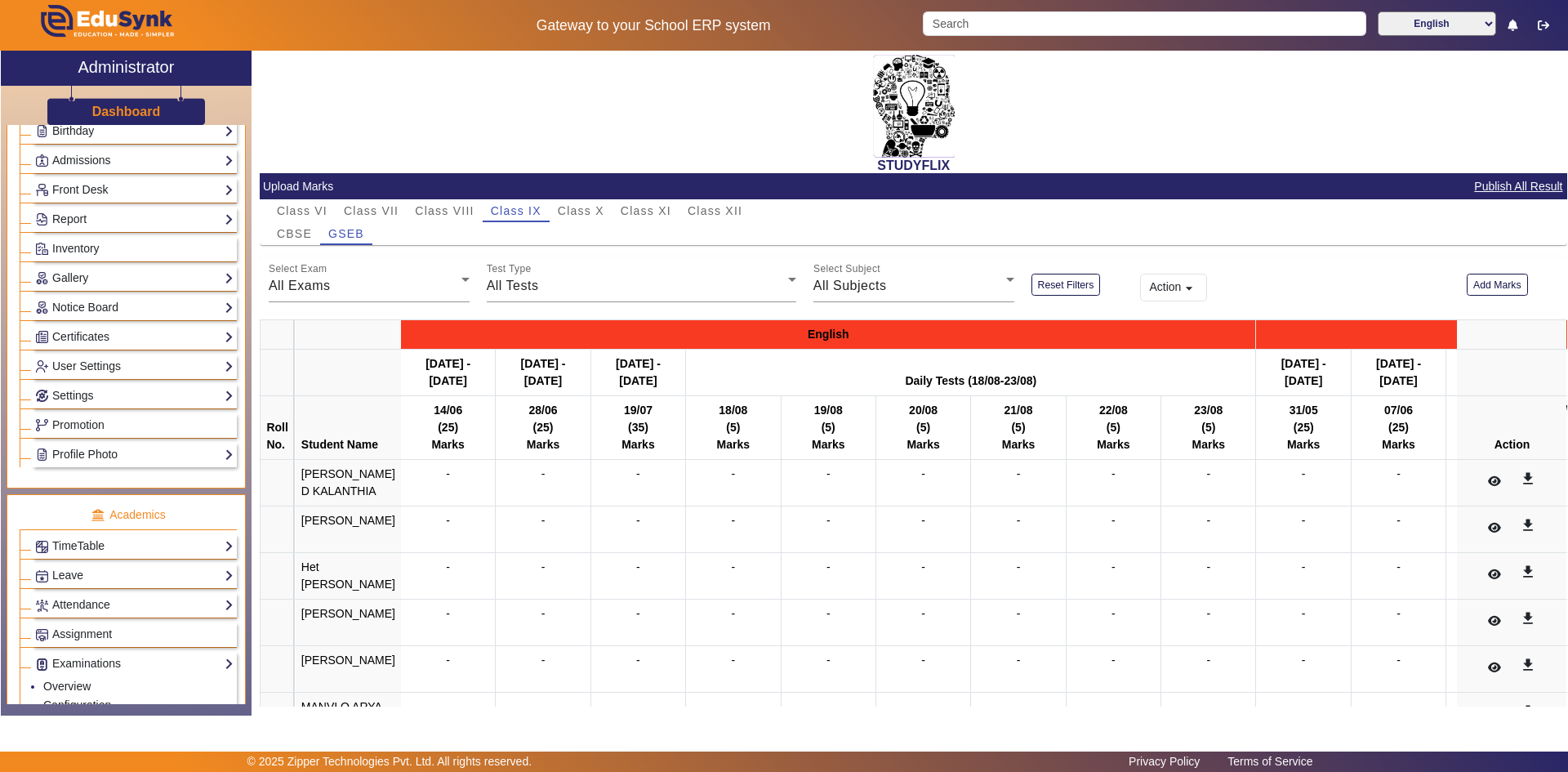
scroll to position [490, 0]
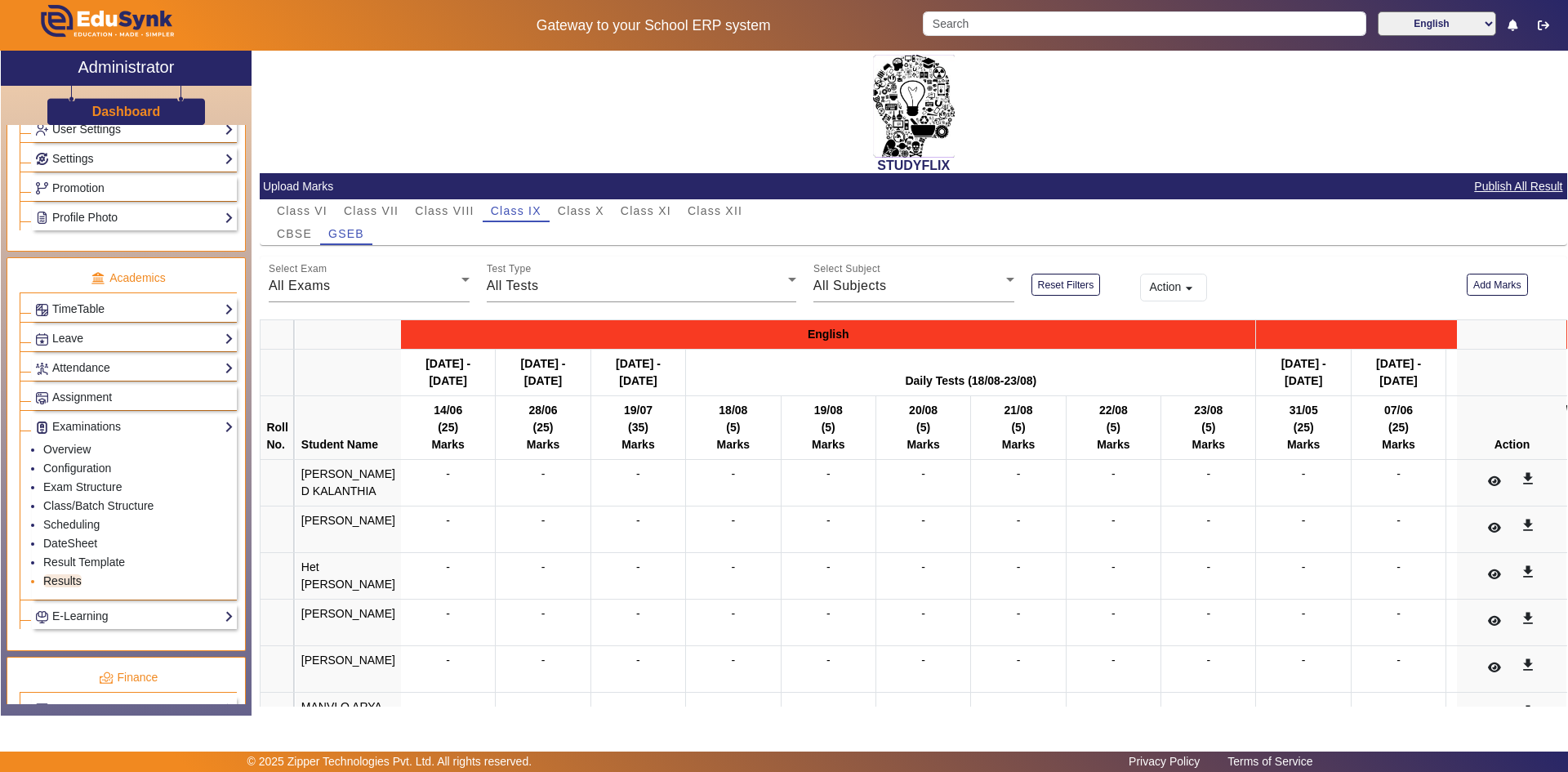
click at [65, 576] on link "Results" at bounding box center [62, 581] width 38 height 13
click at [323, 214] on span "Class VI" at bounding box center [302, 210] width 50 height 11
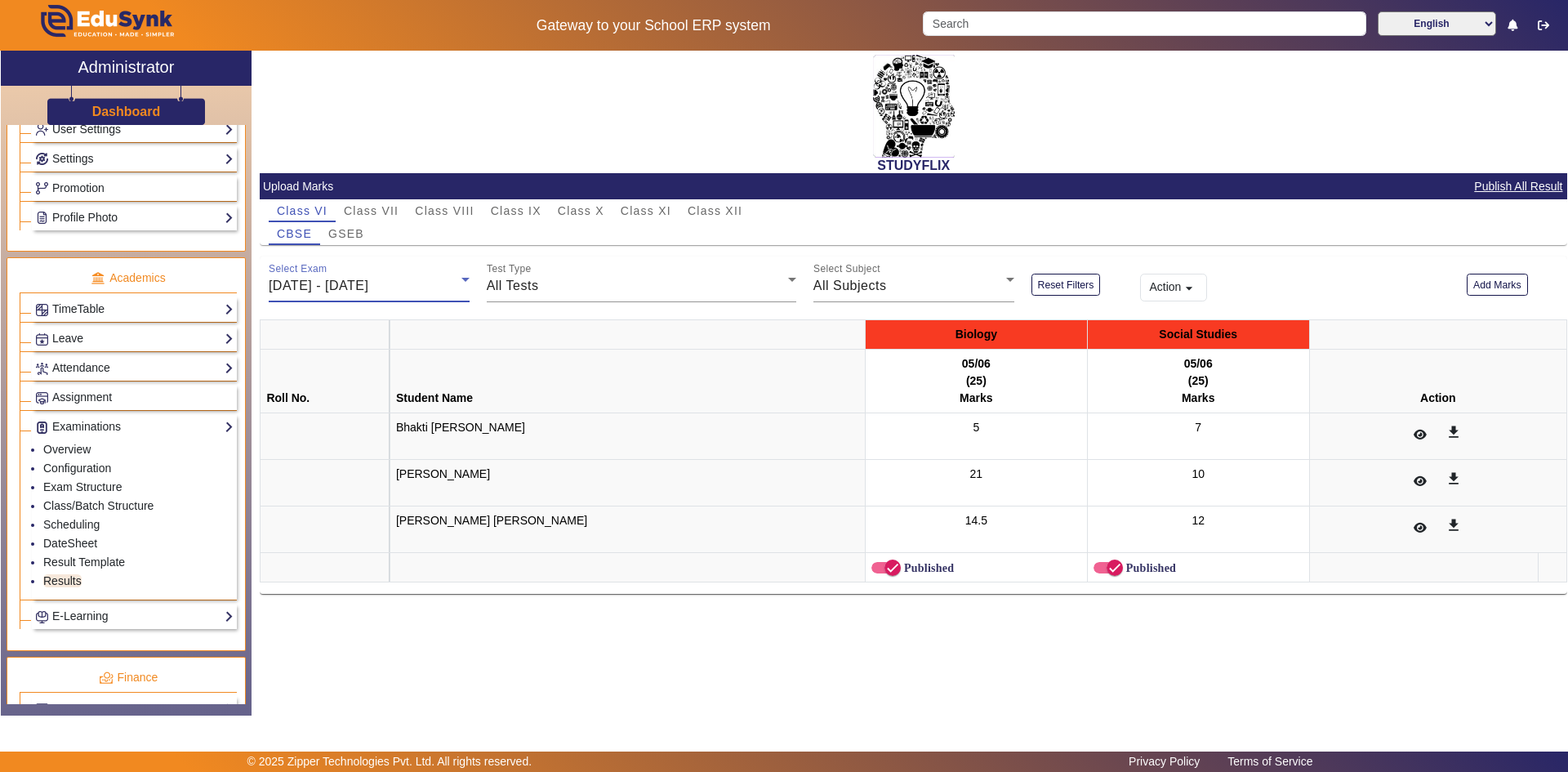
click at [326, 289] on span "[DATE] - [DATE]" at bounding box center [318, 286] width 100 height 14
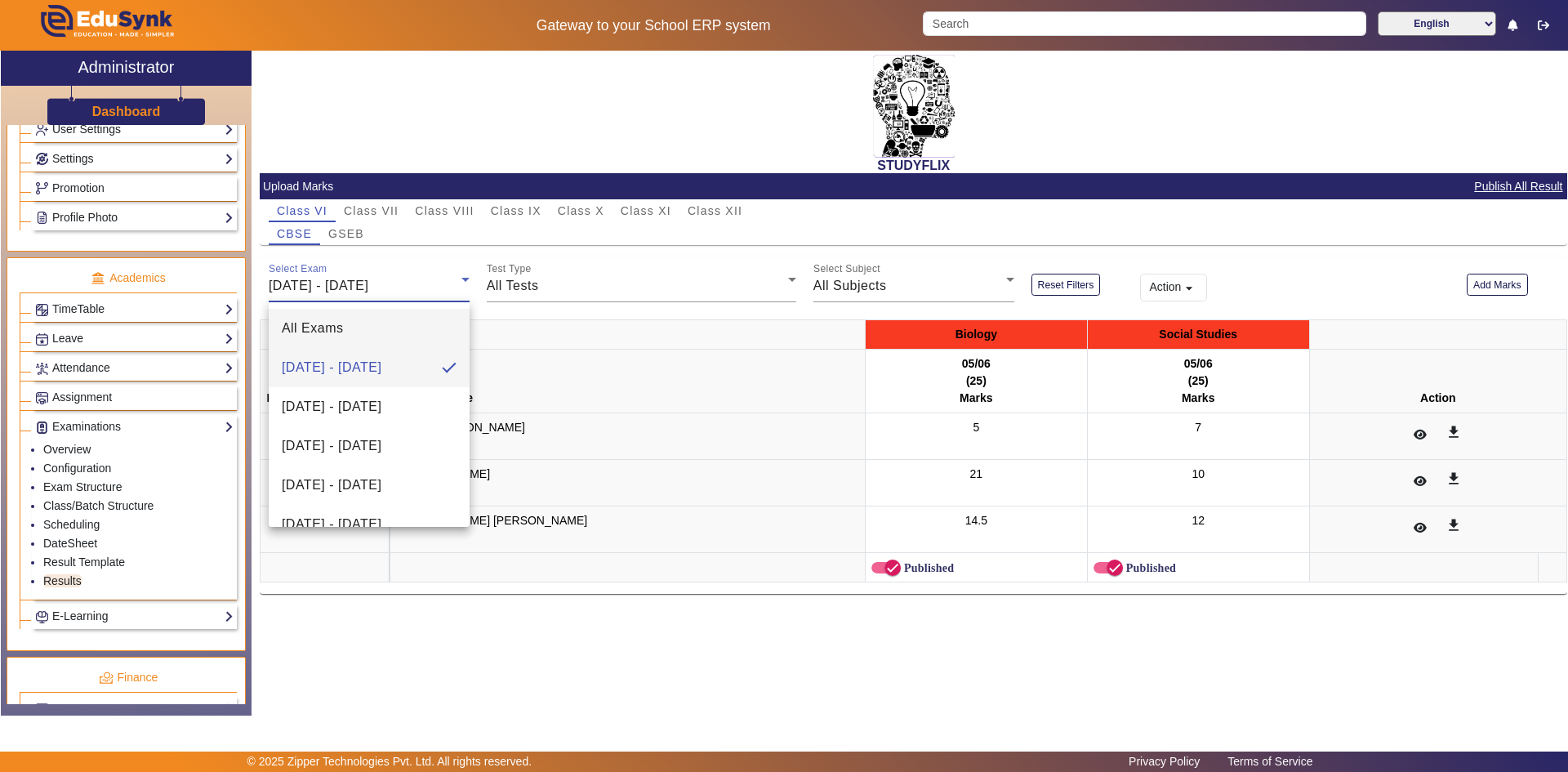
click at [316, 336] on span "All Exams" at bounding box center [312, 328] width 62 height 19
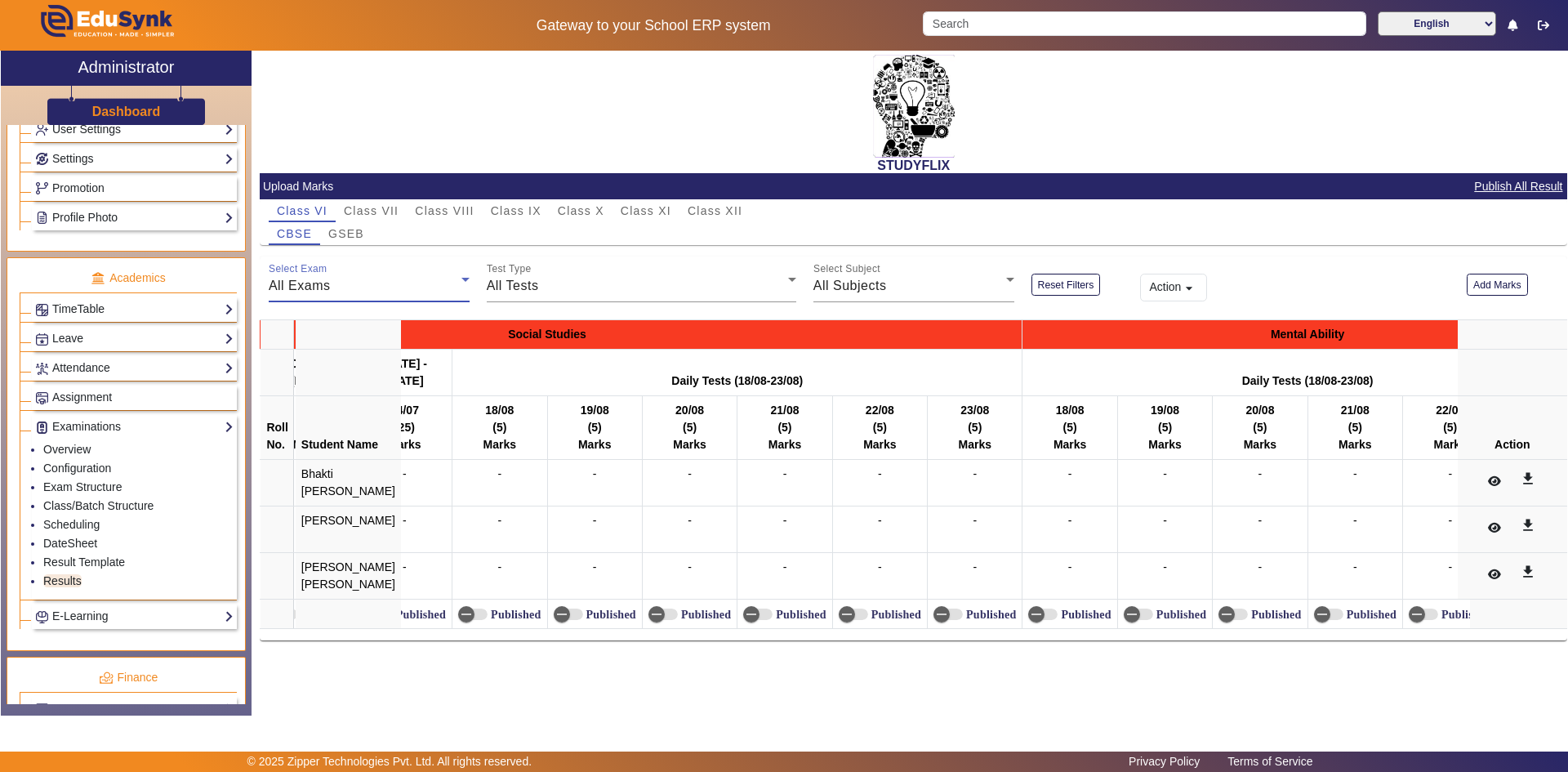
scroll to position [0, 4724]
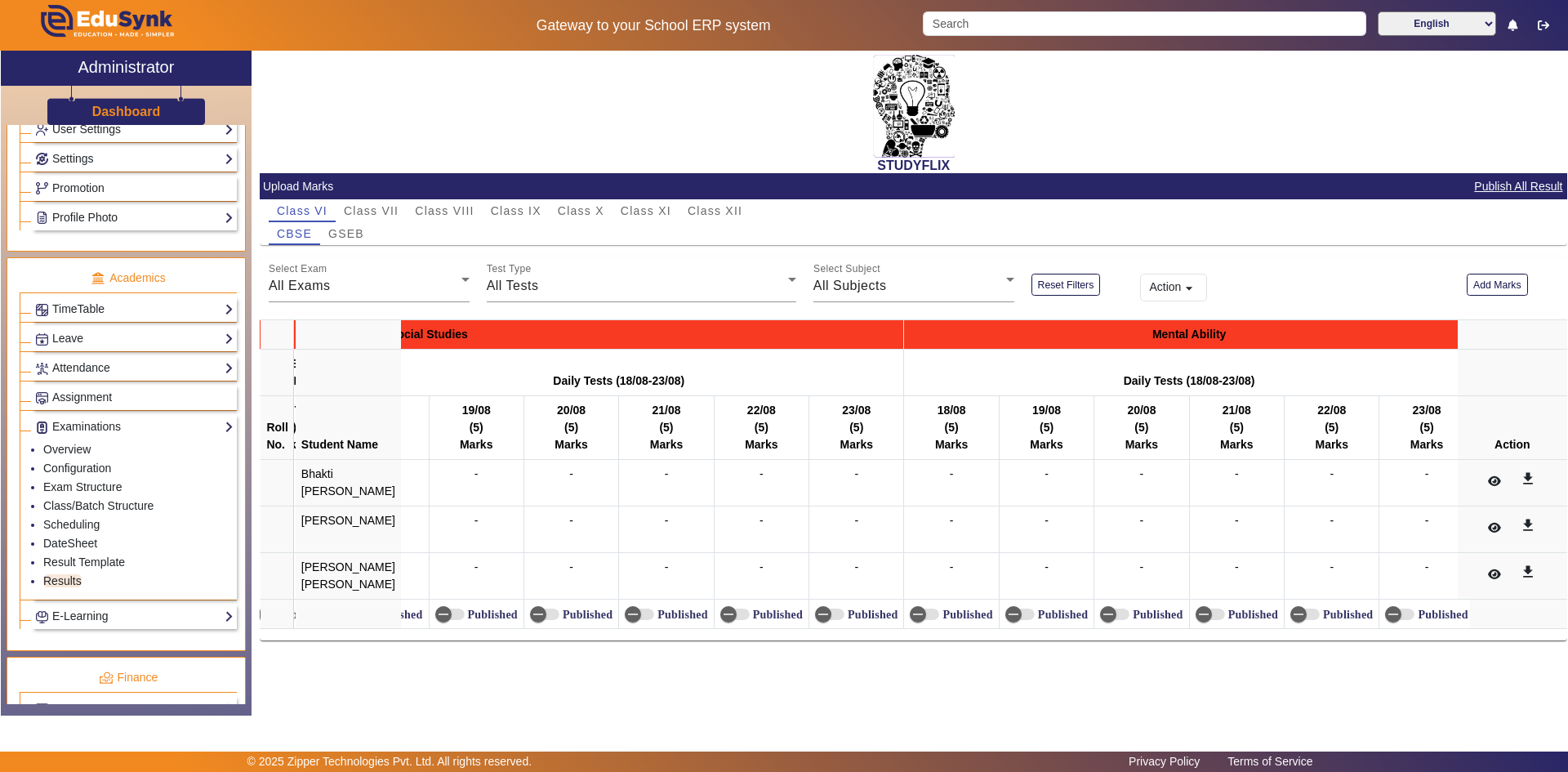
drag, startPoint x: 927, startPoint y: 434, endPoint x: 944, endPoint y: 470, distance: 39.8
click at [1048, 506] on td "-" at bounding box center [1046, 483] width 94 height 47
click at [1106, 326] on th "Mental Ability" at bounding box center [1189, 334] width 570 height 29
drag, startPoint x: 992, startPoint y: 431, endPoint x: 1324, endPoint y: 453, distance: 332.7
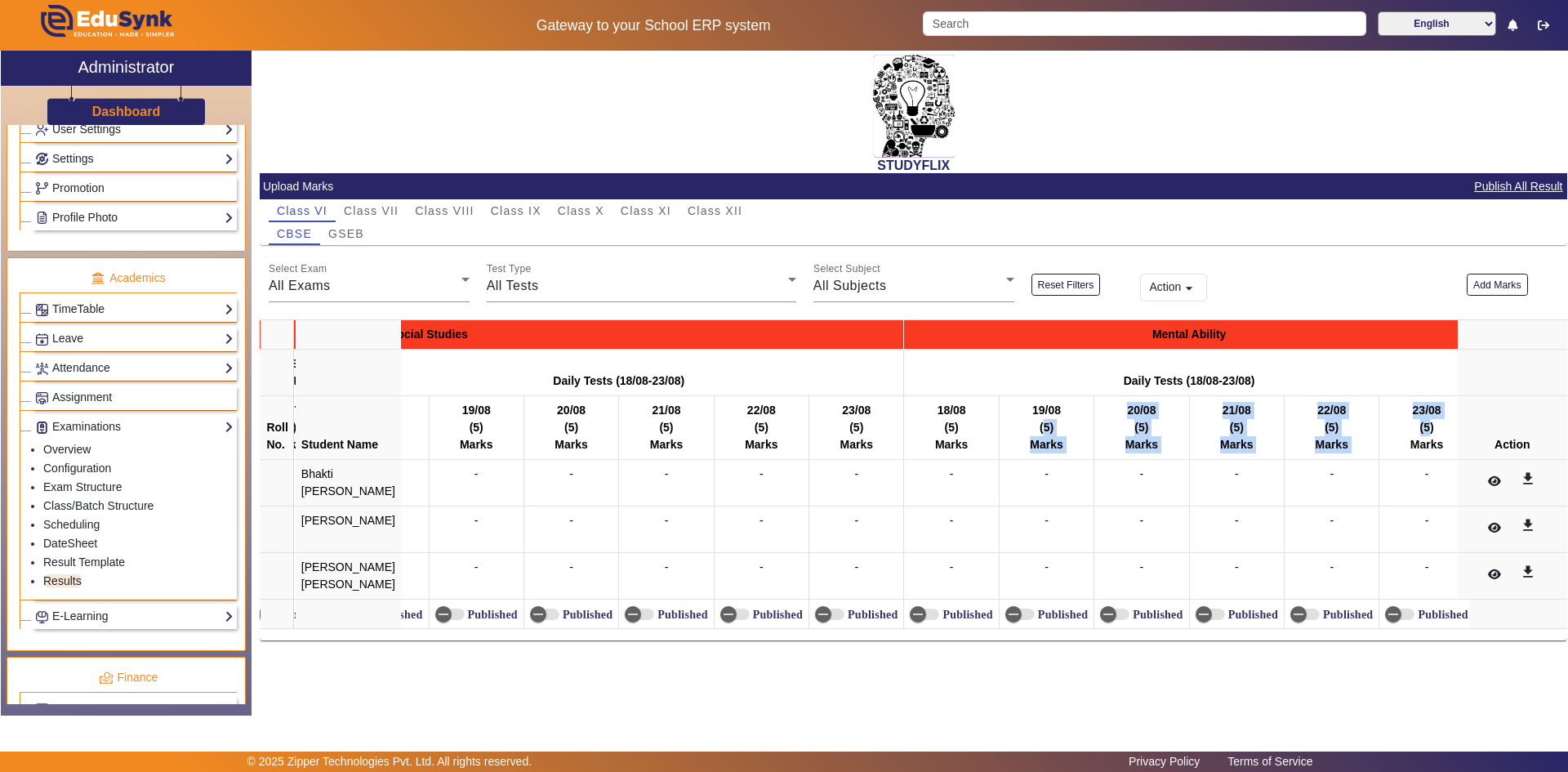
click at [1011, 537] on div "-" at bounding box center [1046, 528] width 82 height 34
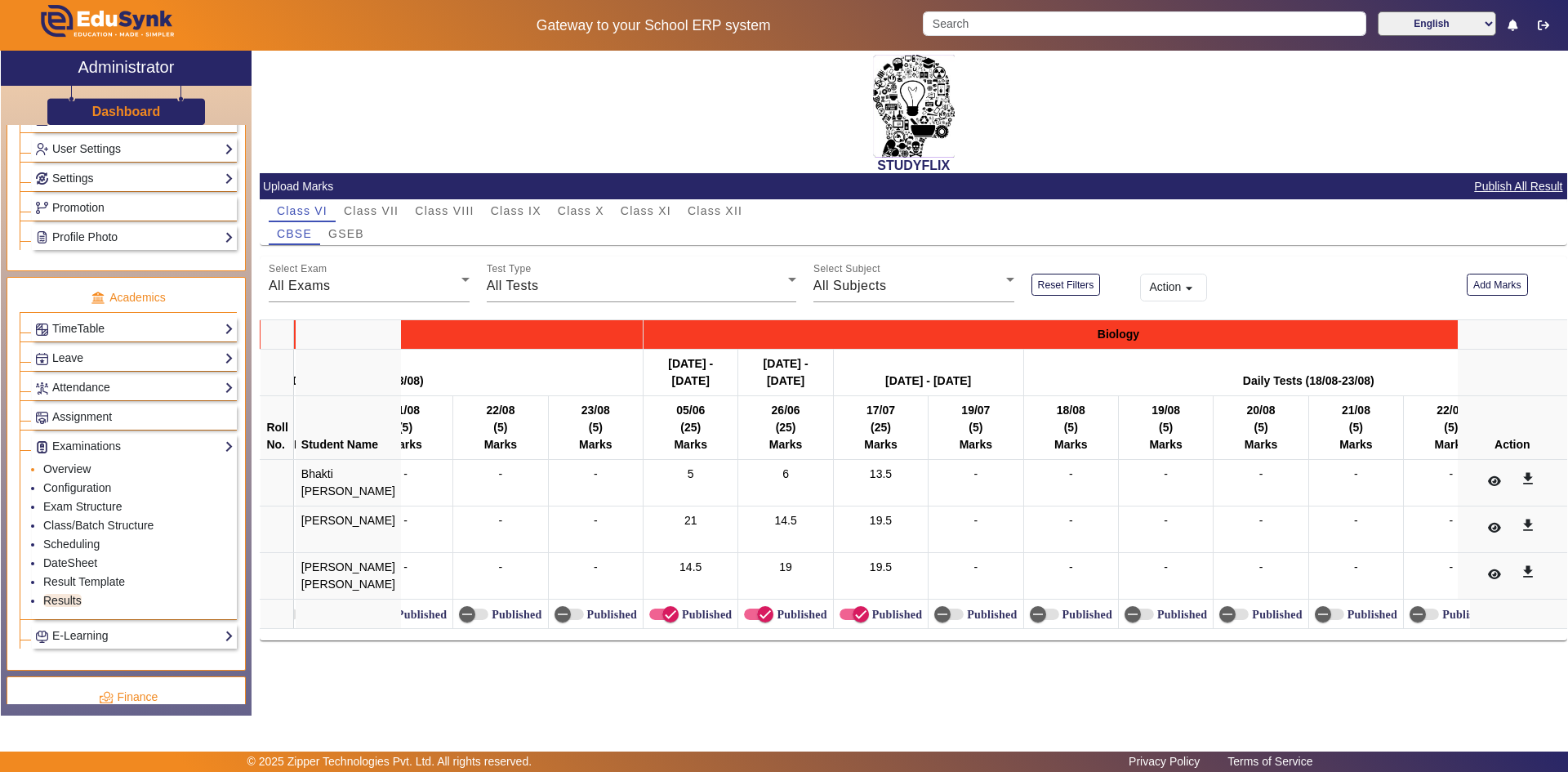
scroll to position [444, 0]
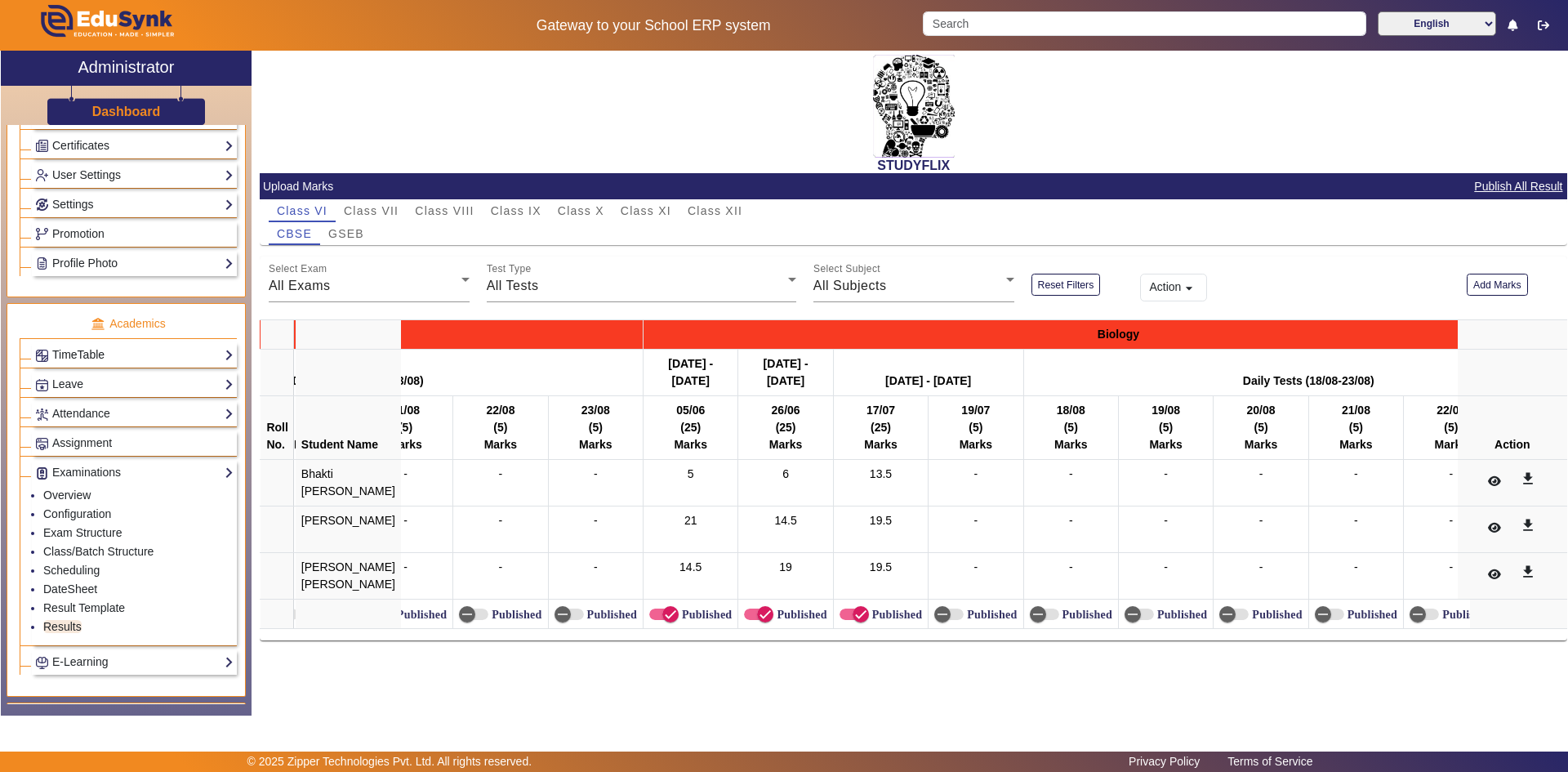
click at [71, 355] on link "TimeTable" at bounding box center [134, 354] width 199 height 19
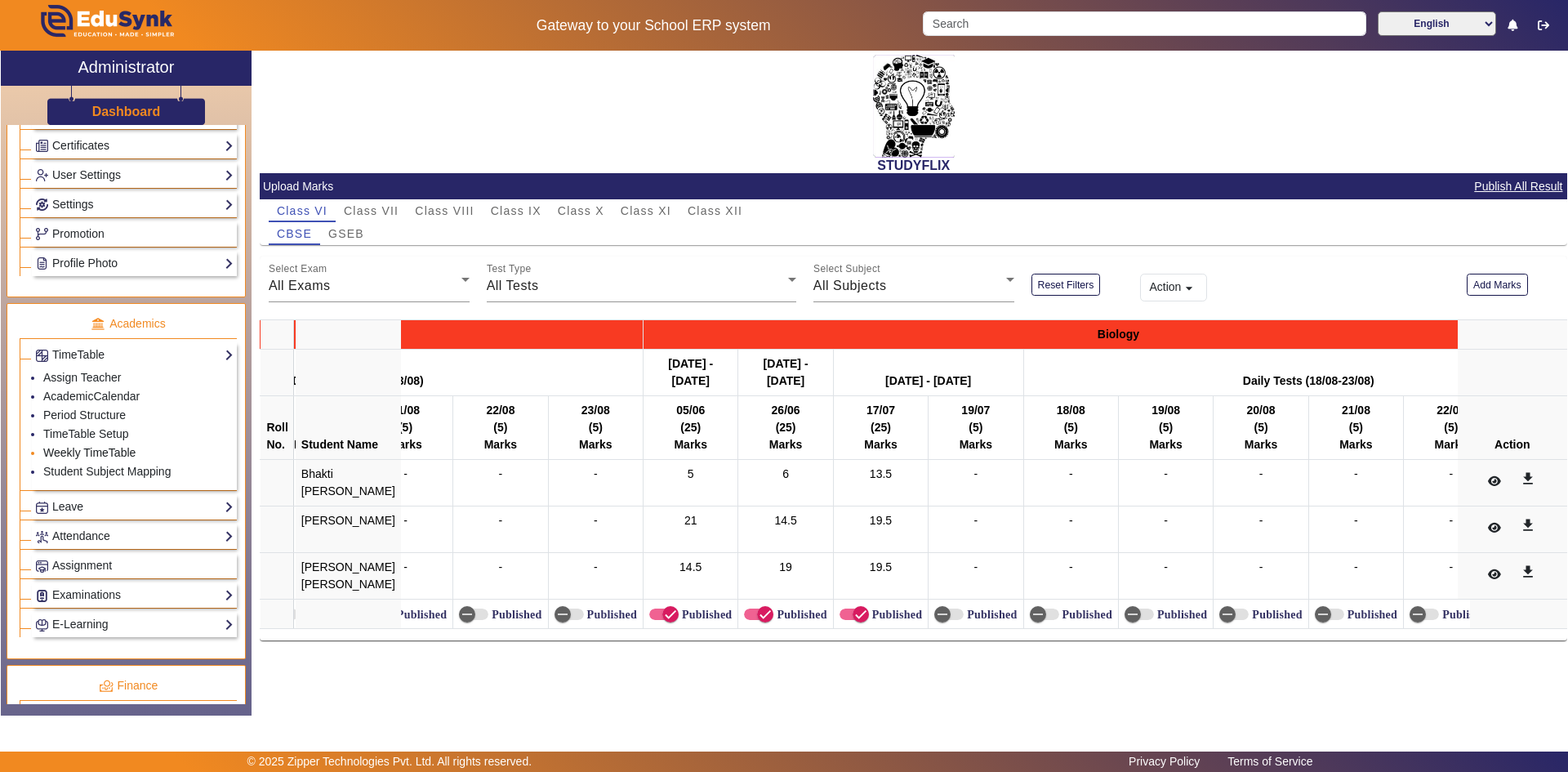
click at [64, 452] on link "Weekly TimeTable" at bounding box center [89, 452] width 93 height 13
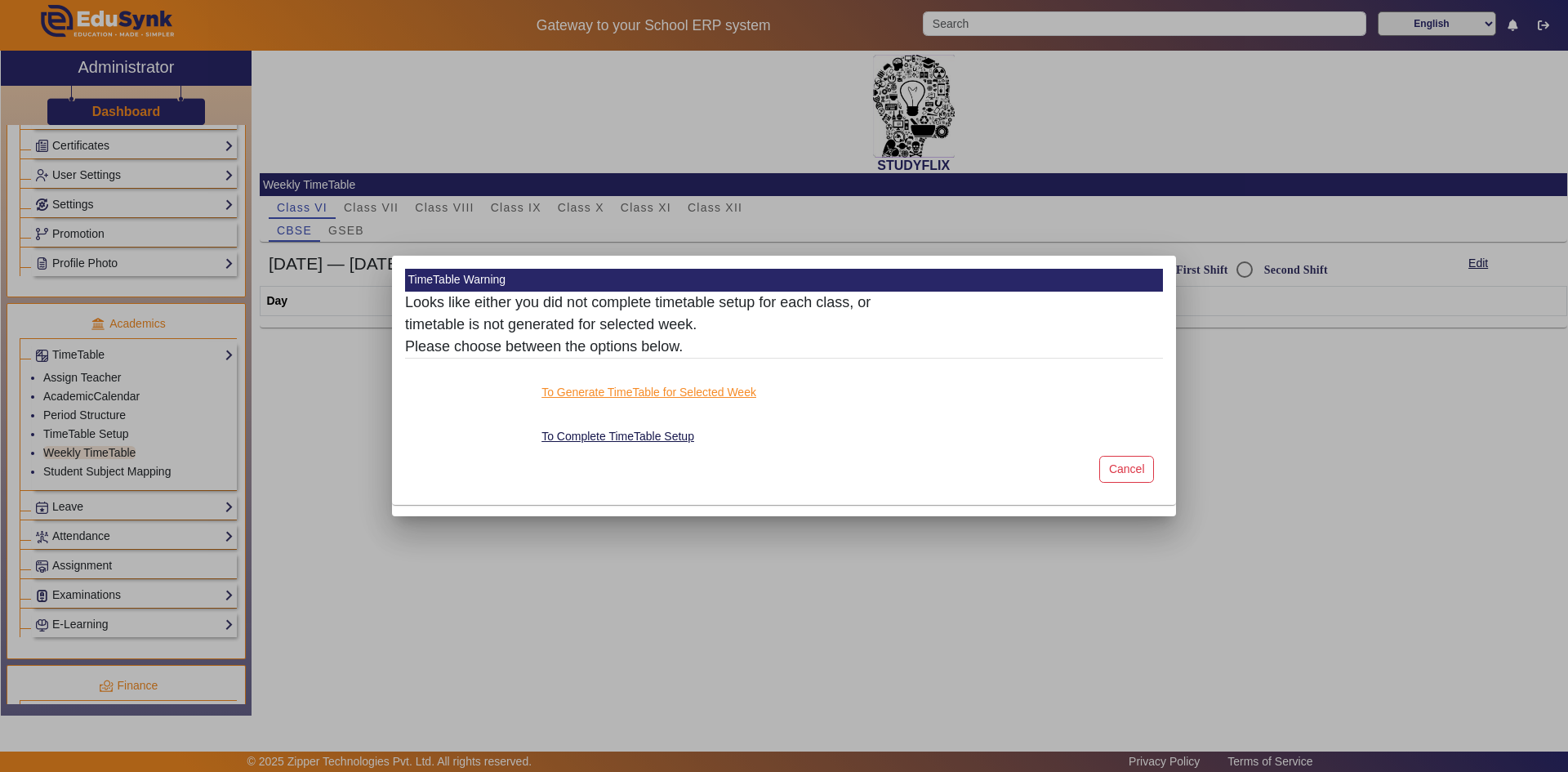
click at [679, 393] on button "To Generate TimeTable for Selected Week" at bounding box center [649, 392] width 218 height 20
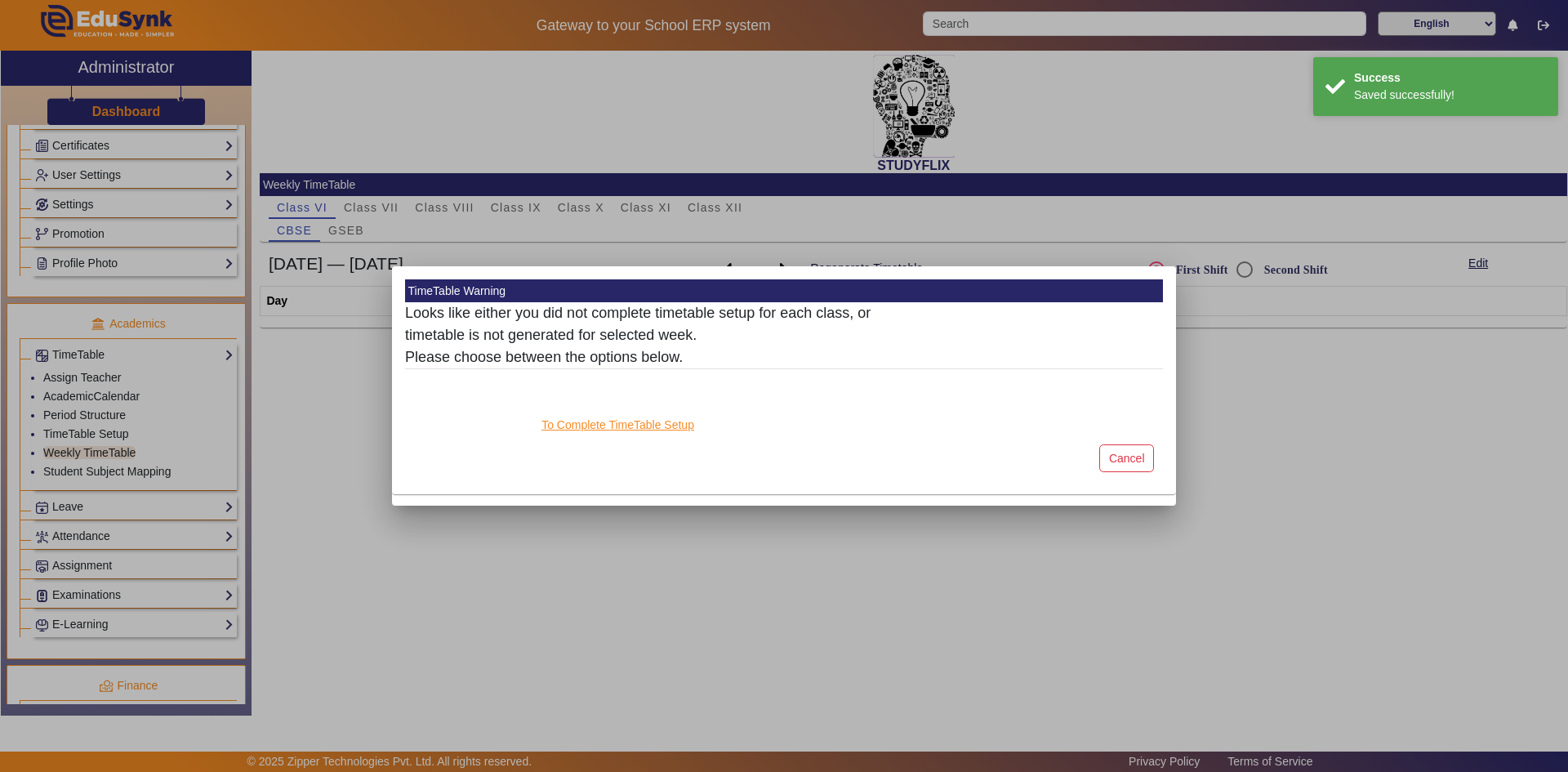
click at [673, 424] on button "To Complete TimeTable Setup" at bounding box center [618, 424] width 156 height 20
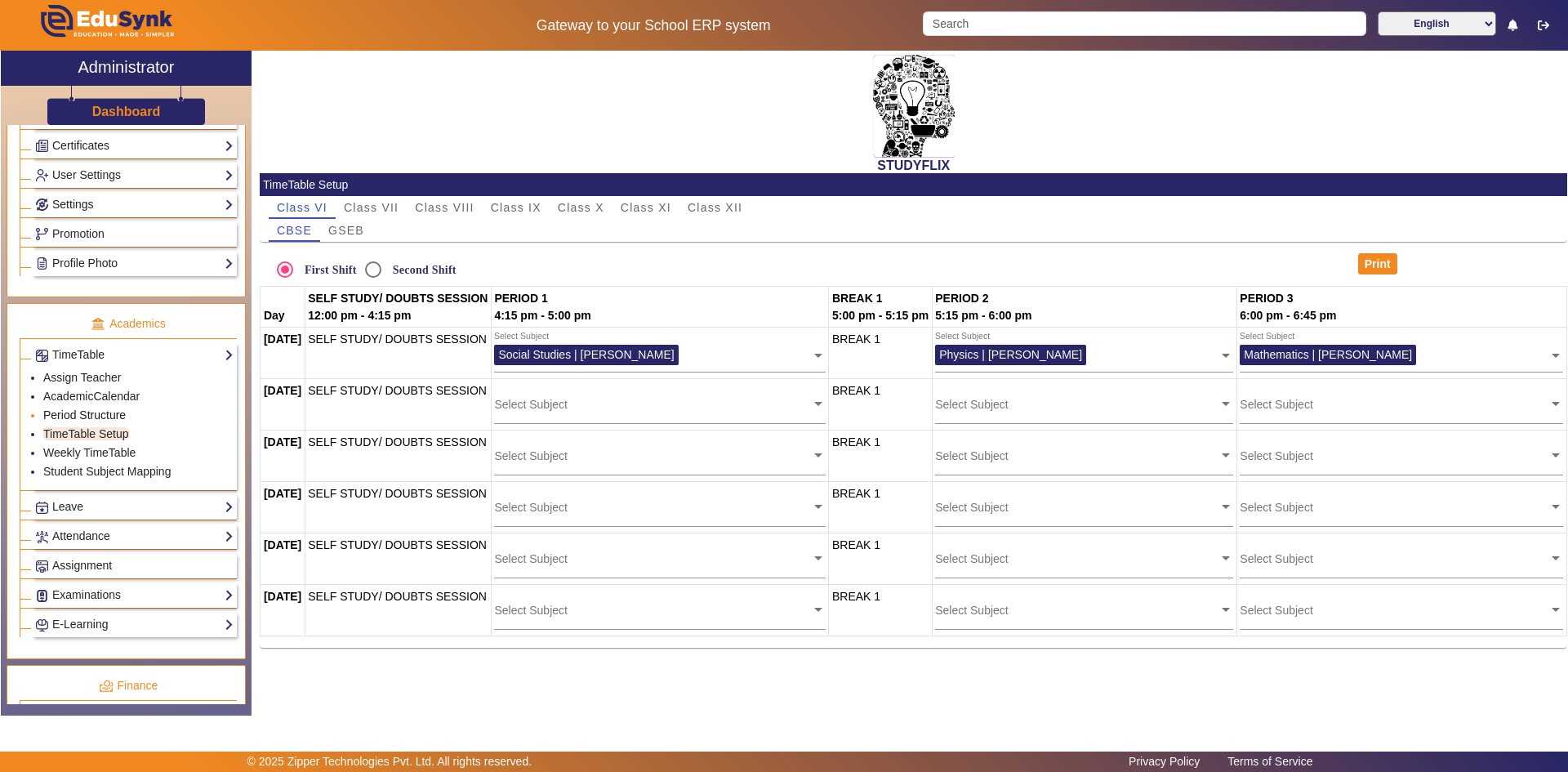
click at [103, 411] on link "Period Structure" at bounding box center [84, 415] width 82 height 13
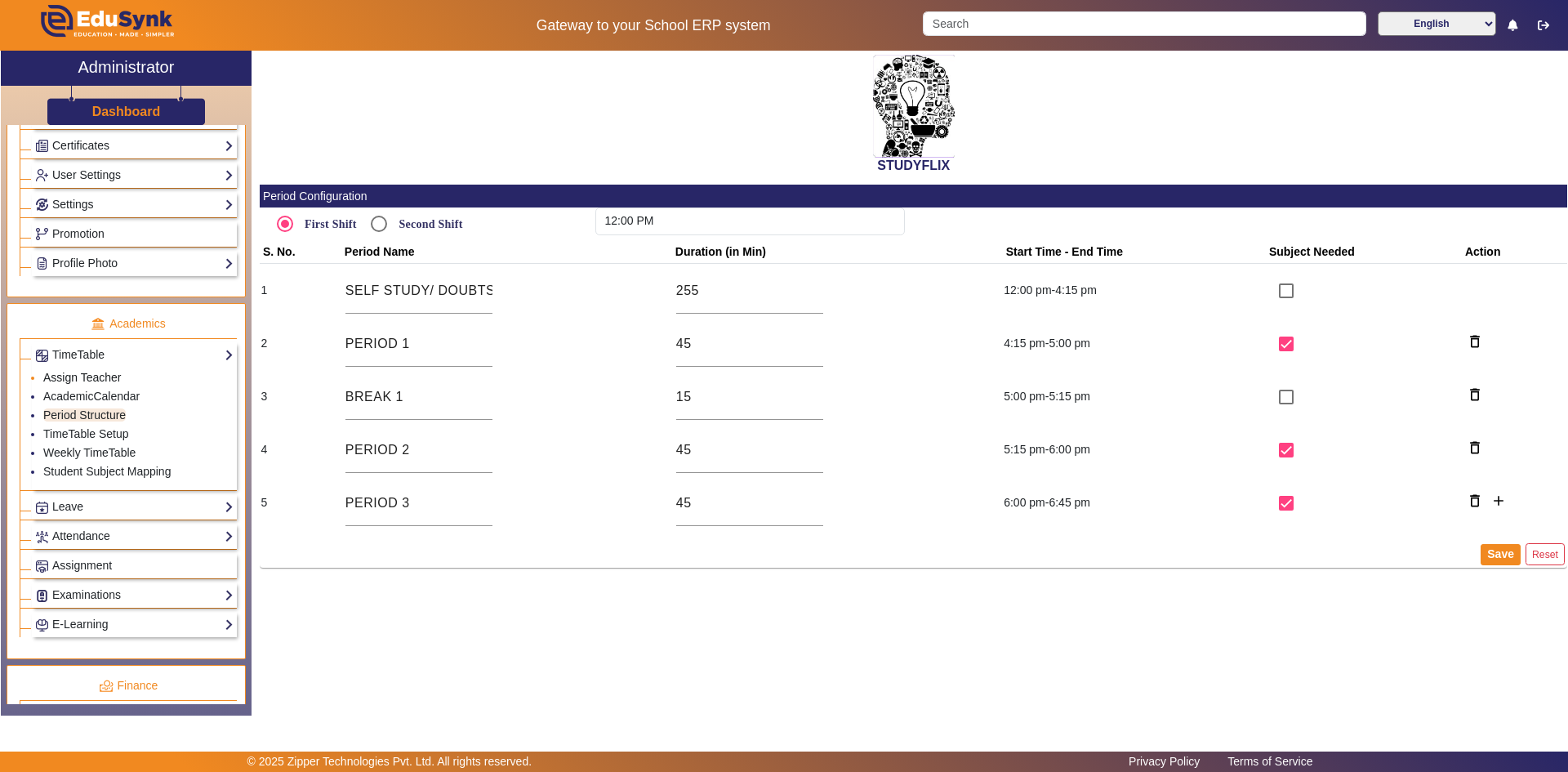
click at [89, 376] on link "Assign Teacher" at bounding box center [82, 377] width 78 height 13
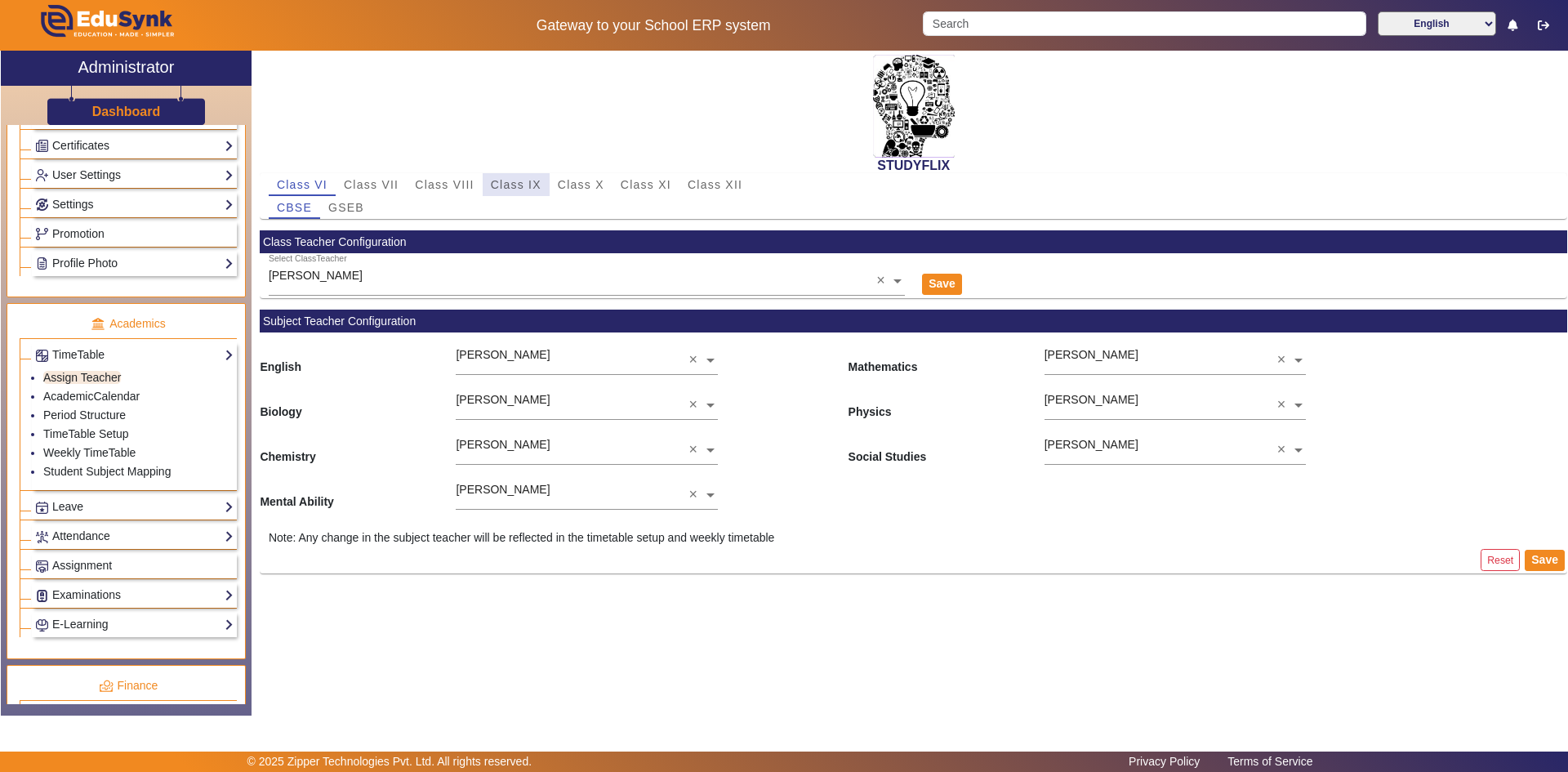
click at [524, 190] on span "Class IX" at bounding box center [515, 184] width 50 height 11
